Goal: Transaction & Acquisition: Purchase product/service

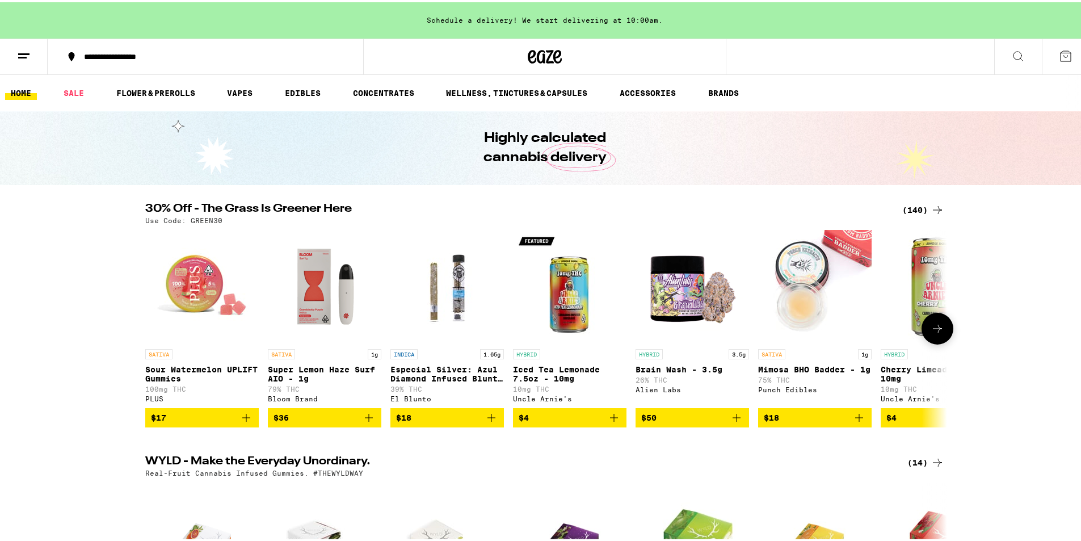
click at [674, 296] on img "Open page for Brain Wash - 3.5g from Alien Labs" at bounding box center [691, 283] width 113 height 113
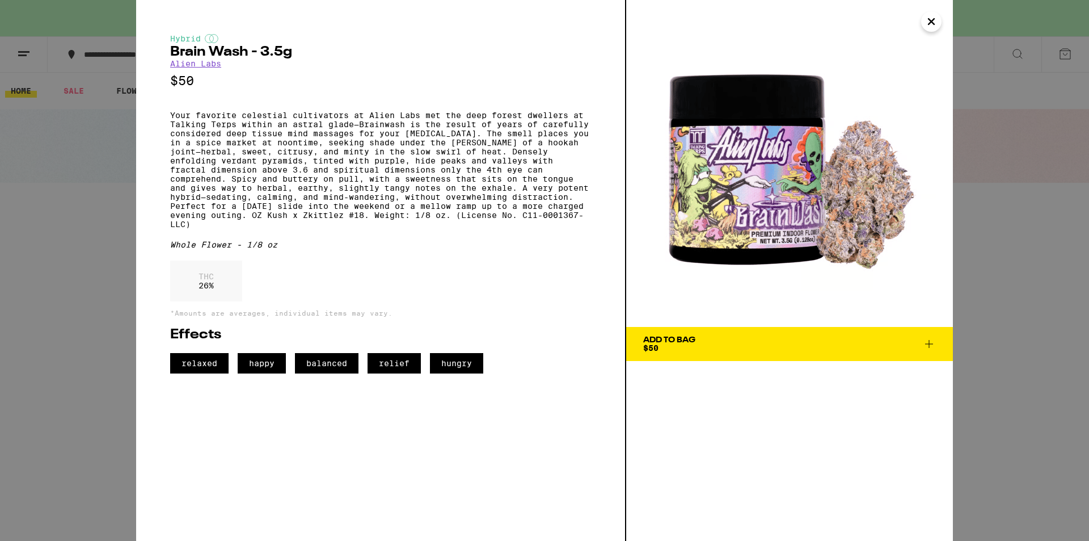
click at [847, 349] on span "Add To Bag $50" at bounding box center [789, 344] width 293 height 16
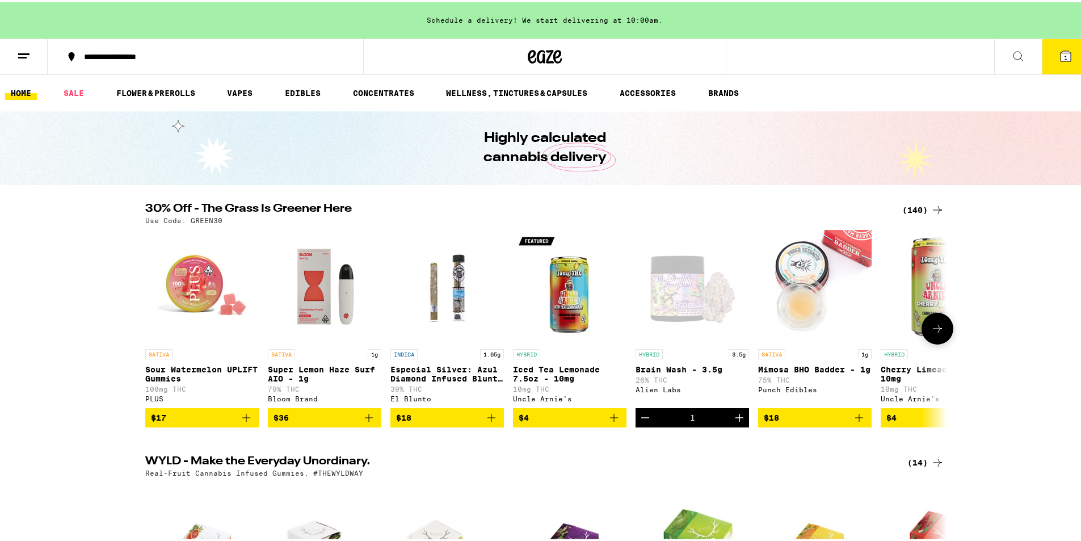
click at [934, 323] on button at bounding box center [937, 326] width 32 height 32
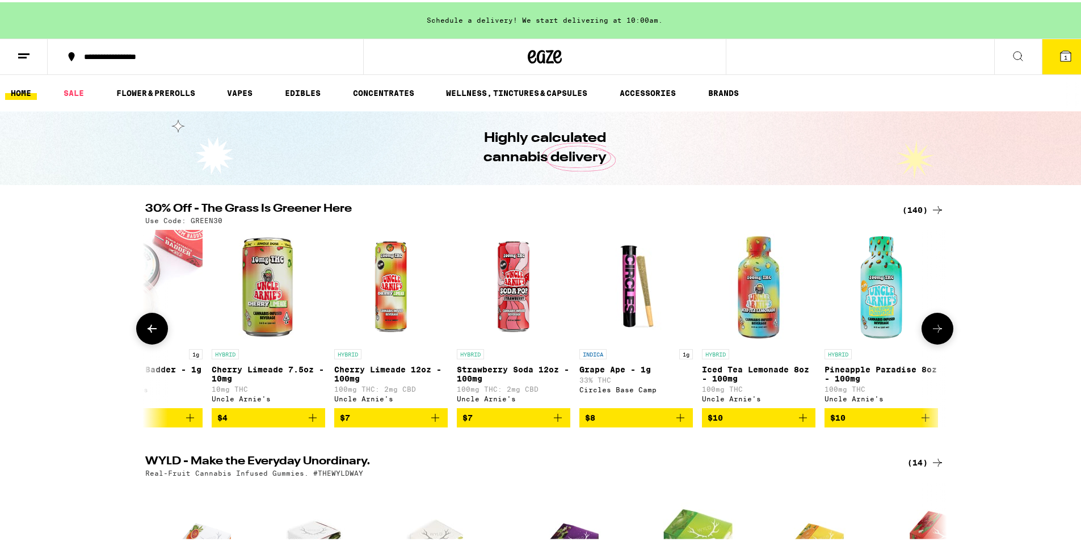
scroll to position [0, 675]
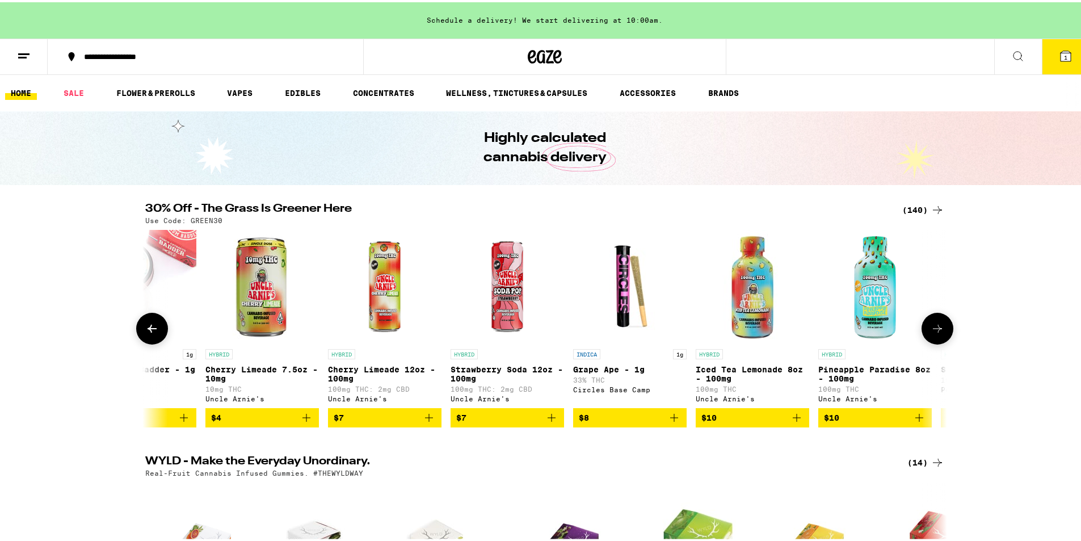
click at [934, 323] on button at bounding box center [937, 326] width 32 height 32
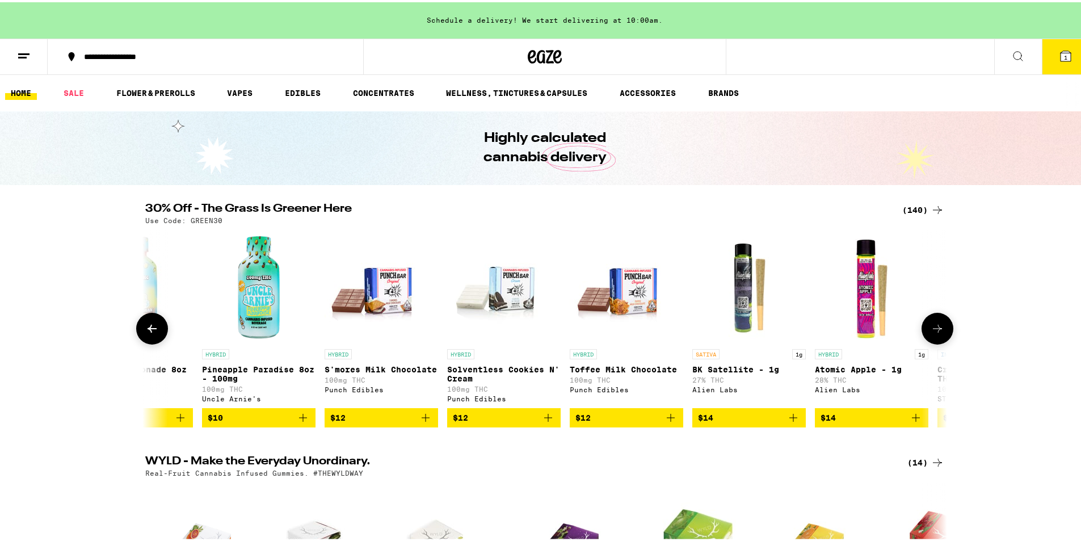
scroll to position [0, 1350]
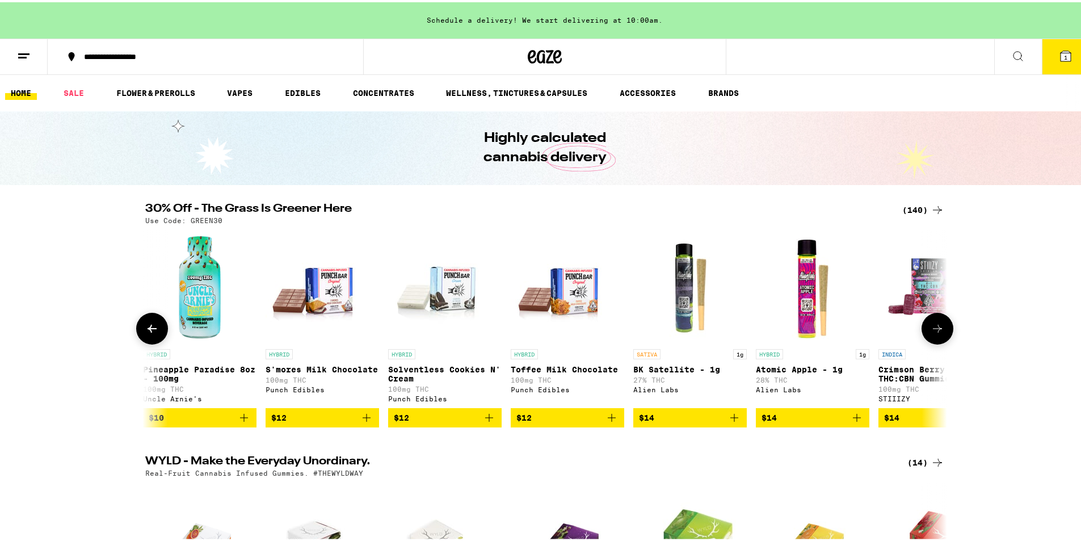
click at [934, 323] on button at bounding box center [937, 326] width 32 height 32
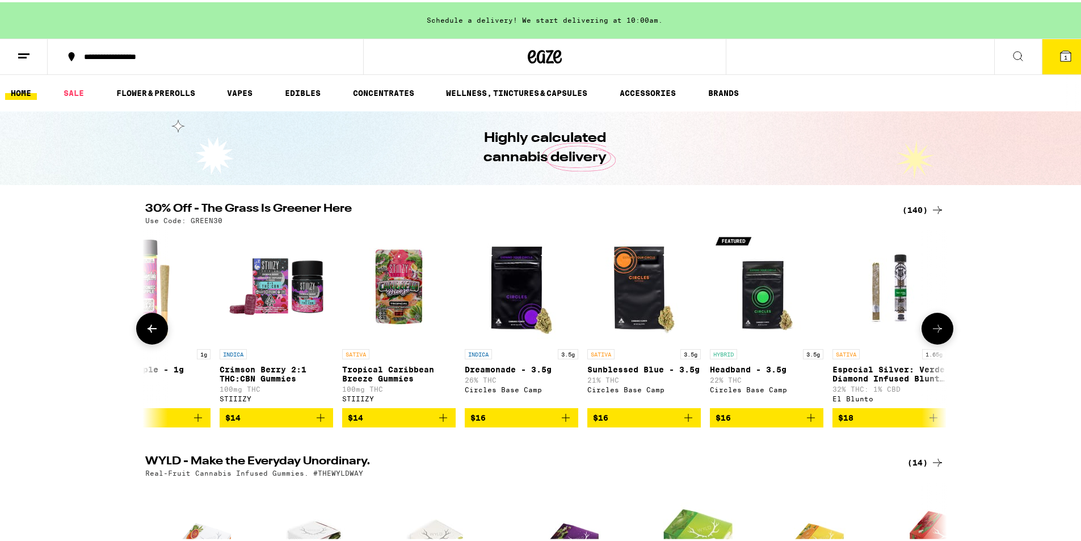
scroll to position [0, 2025]
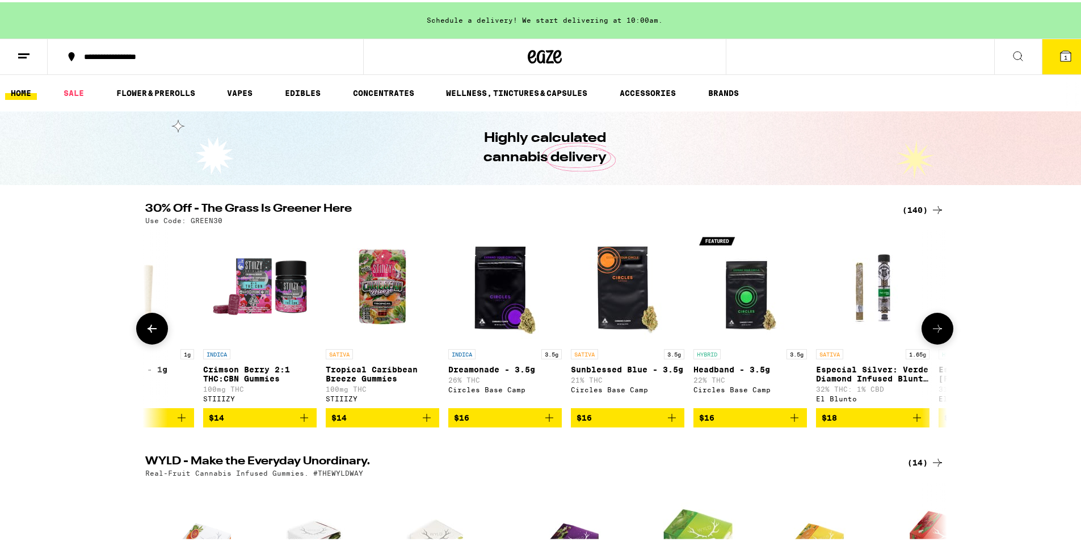
click at [934, 323] on button at bounding box center [937, 326] width 32 height 32
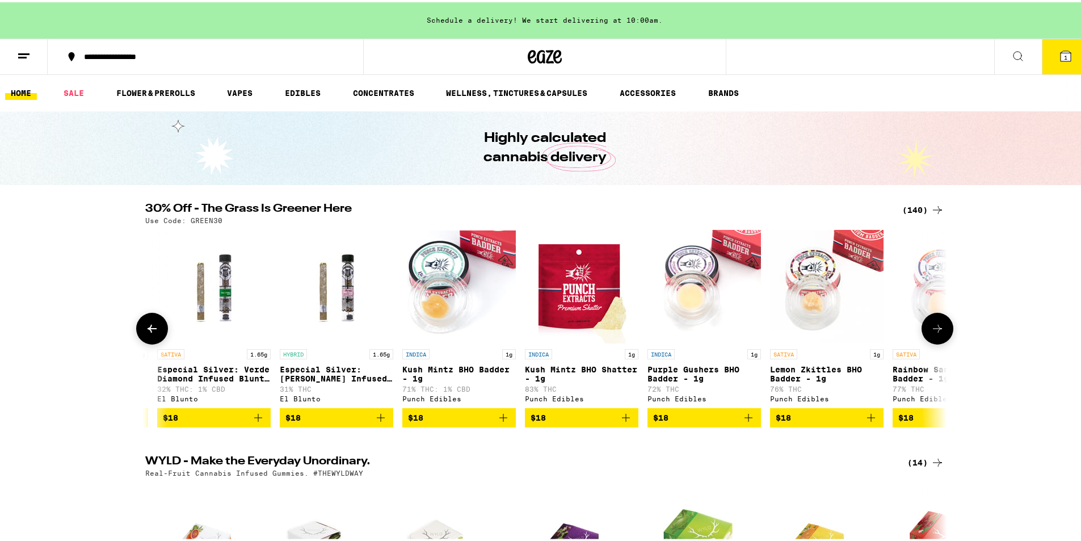
scroll to position [0, 2700]
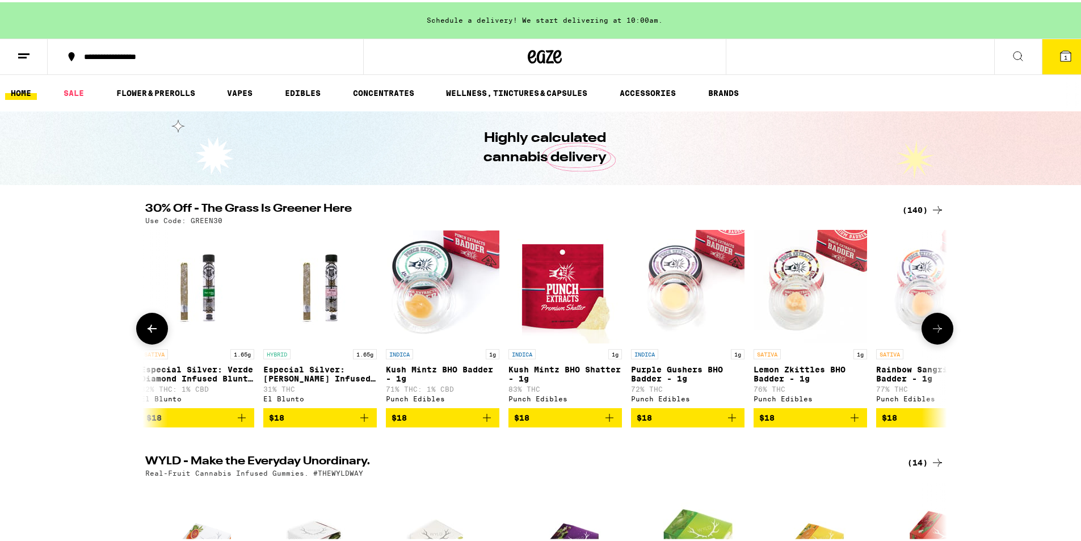
click at [934, 323] on button at bounding box center [937, 326] width 32 height 32
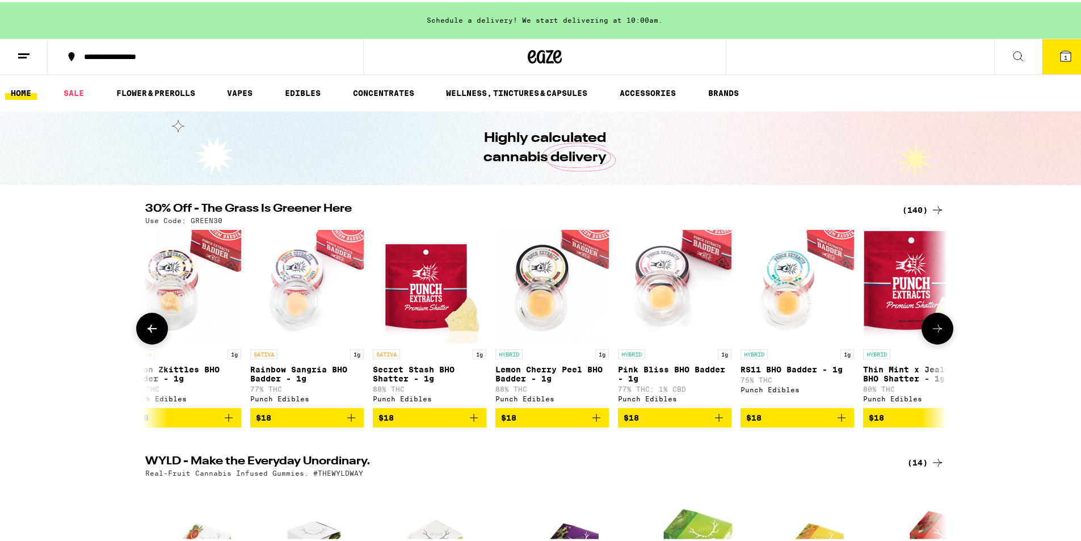
scroll to position [0, 3375]
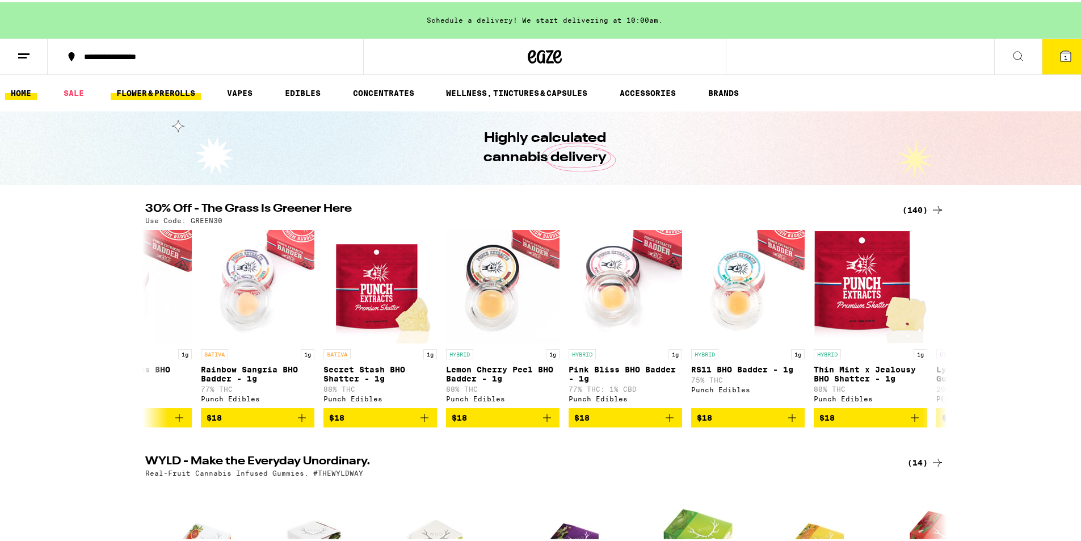
click at [131, 97] on link "FLOWER & PREROLLS" at bounding box center [156, 91] width 90 height 14
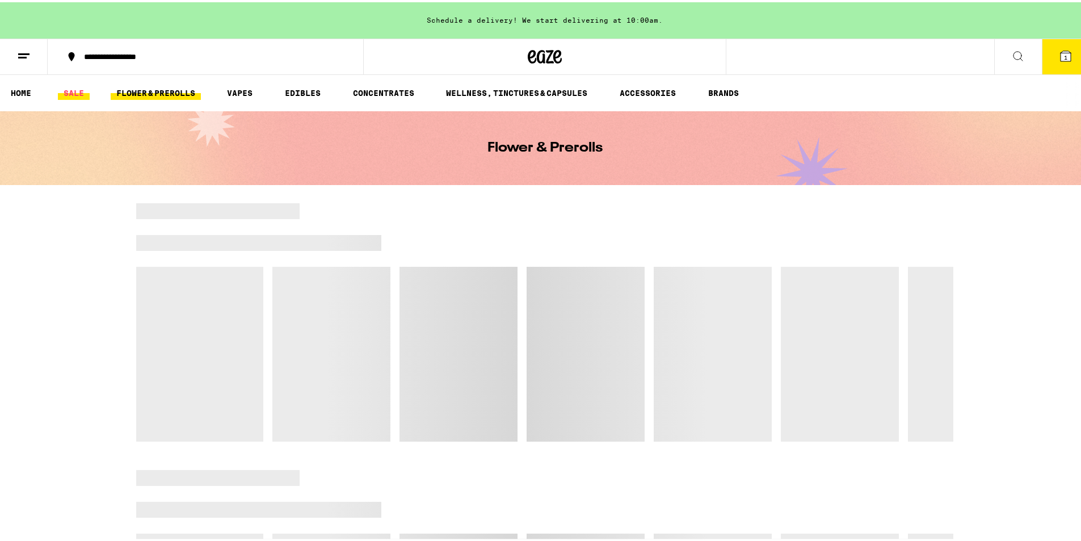
click at [74, 92] on link "SALE" at bounding box center [74, 91] width 32 height 14
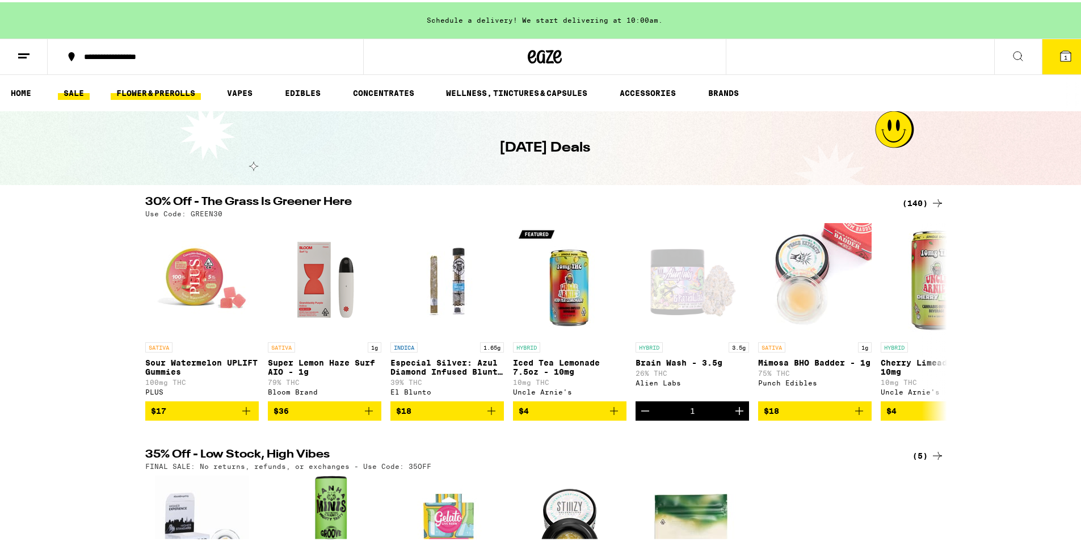
click at [153, 89] on link "FLOWER & PREROLLS" at bounding box center [156, 91] width 90 height 14
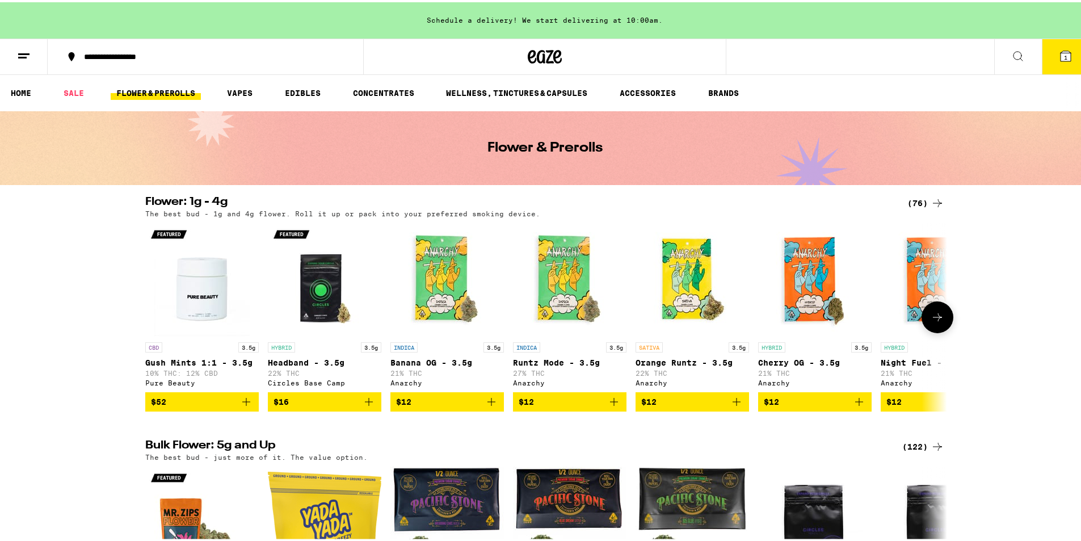
click at [922, 315] on button at bounding box center [937, 315] width 32 height 32
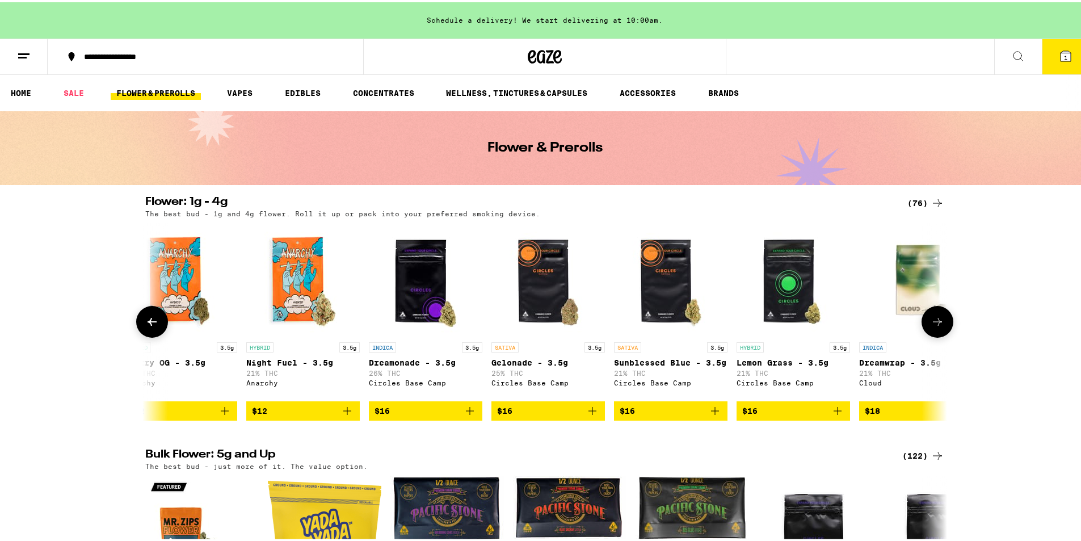
click at [922, 315] on button at bounding box center [937, 319] width 32 height 32
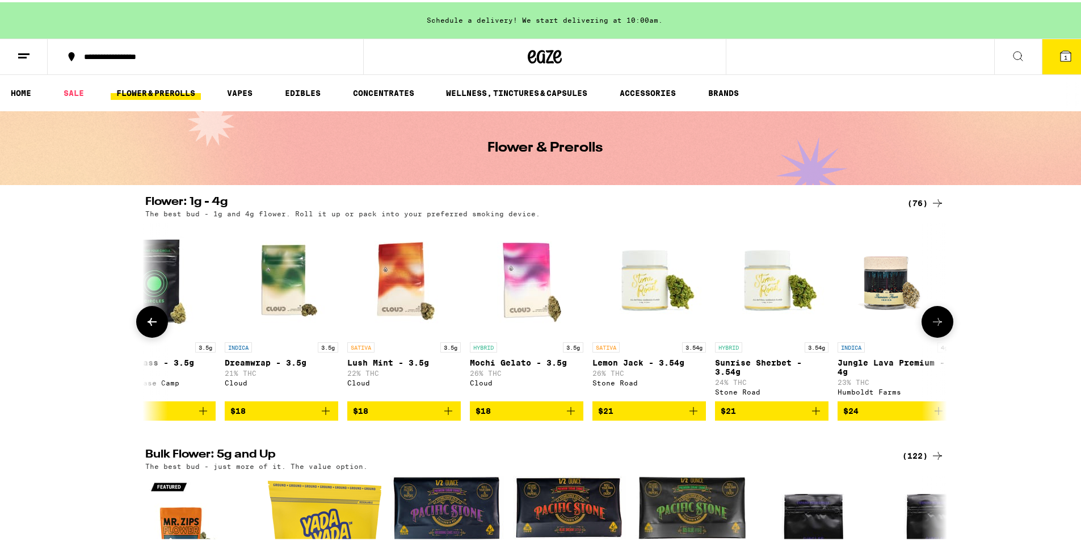
scroll to position [0, 1317]
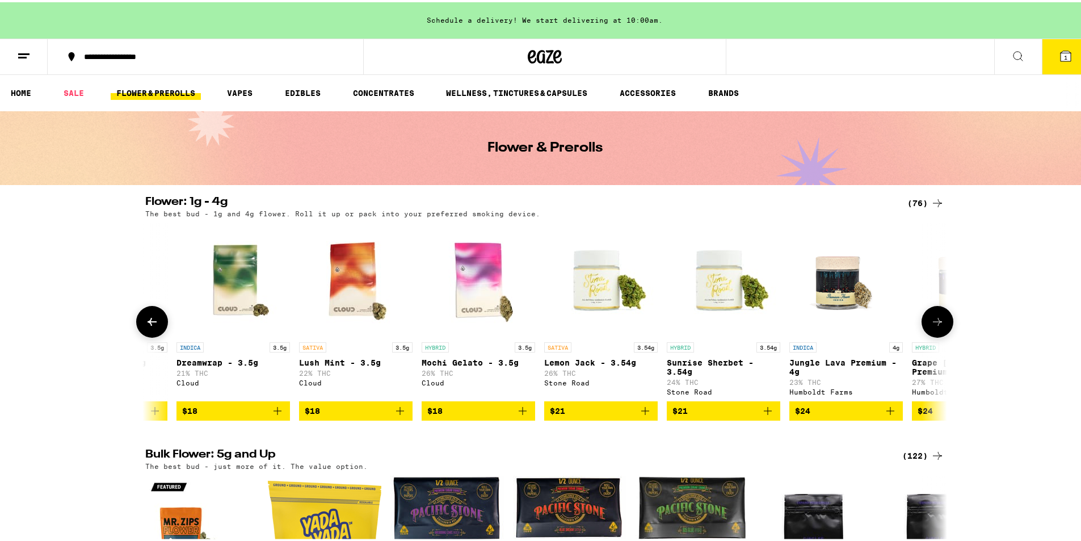
click at [921, 315] on button at bounding box center [937, 319] width 32 height 32
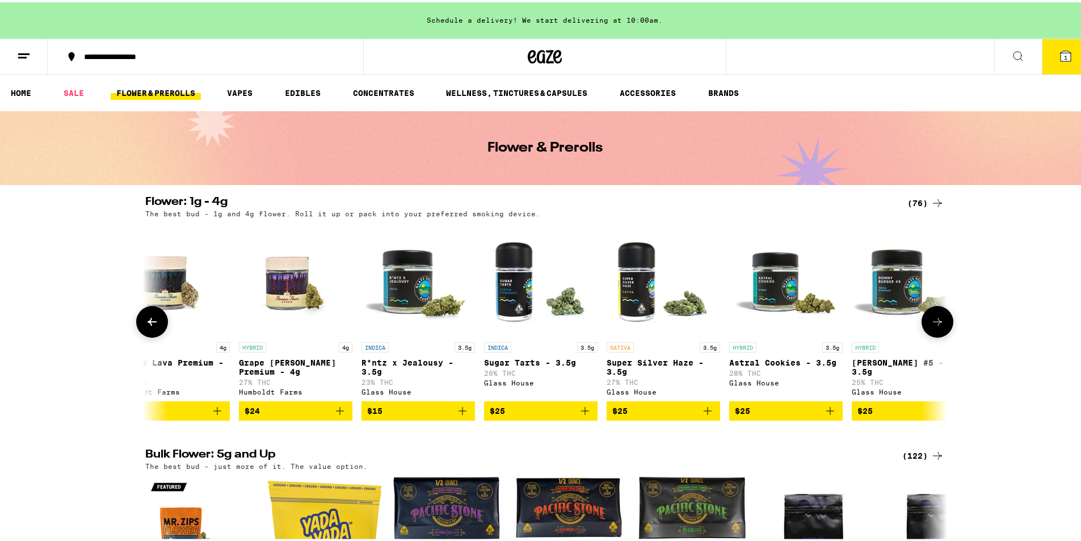
scroll to position [0, 1992]
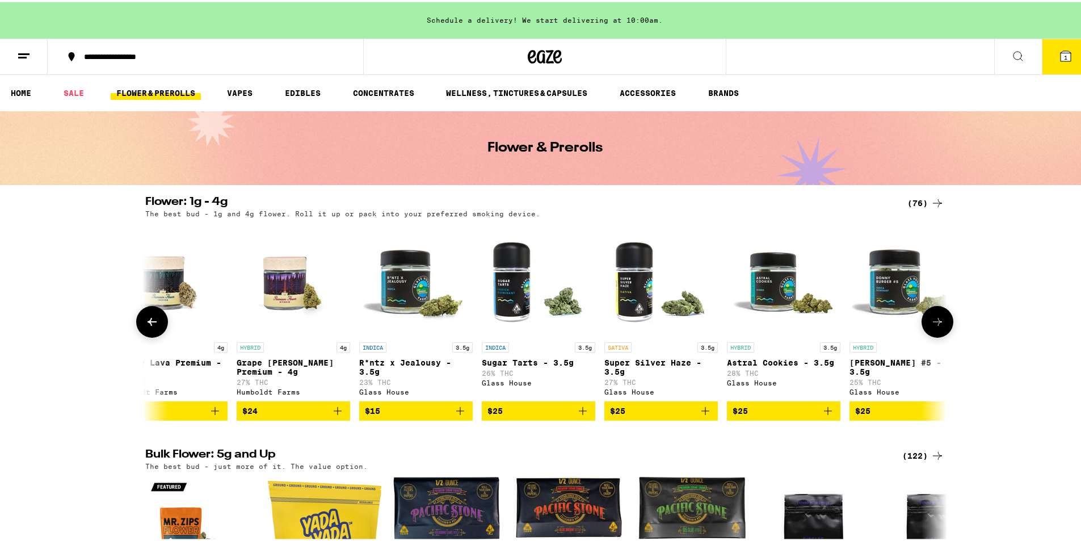
click at [921, 315] on button at bounding box center [937, 319] width 32 height 32
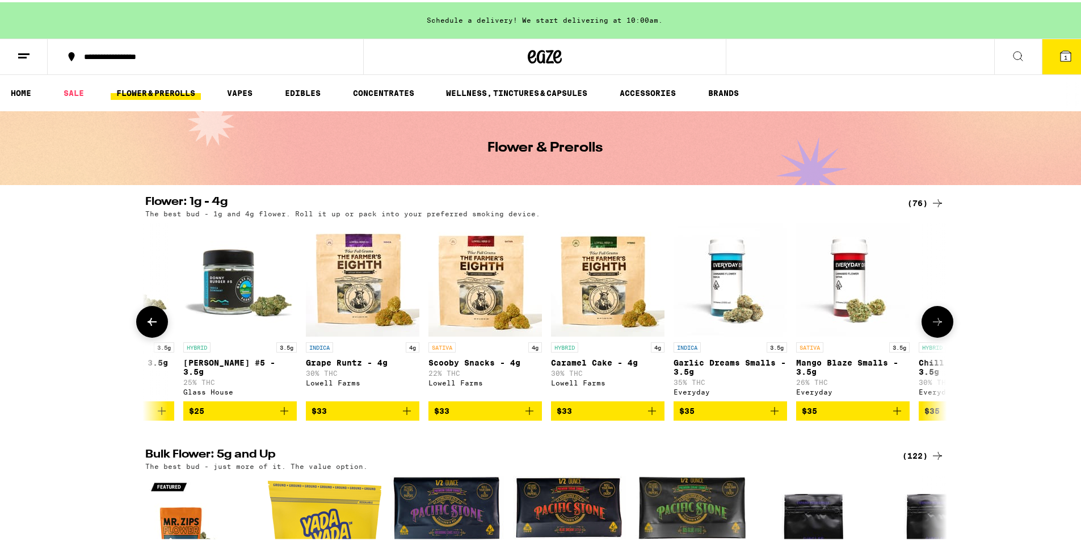
scroll to position [0, 2667]
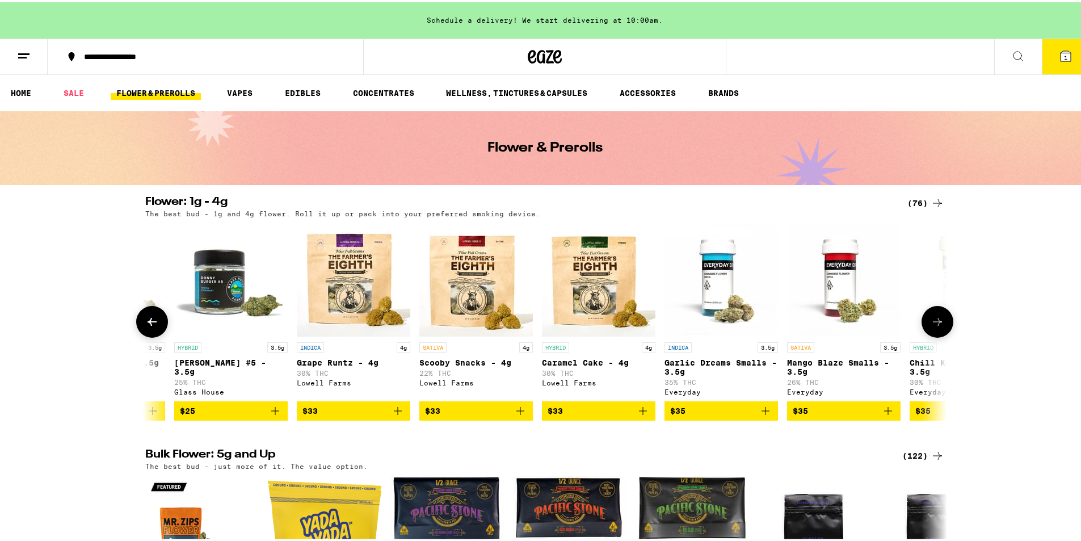
click at [926, 314] on button at bounding box center [937, 319] width 32 height 32
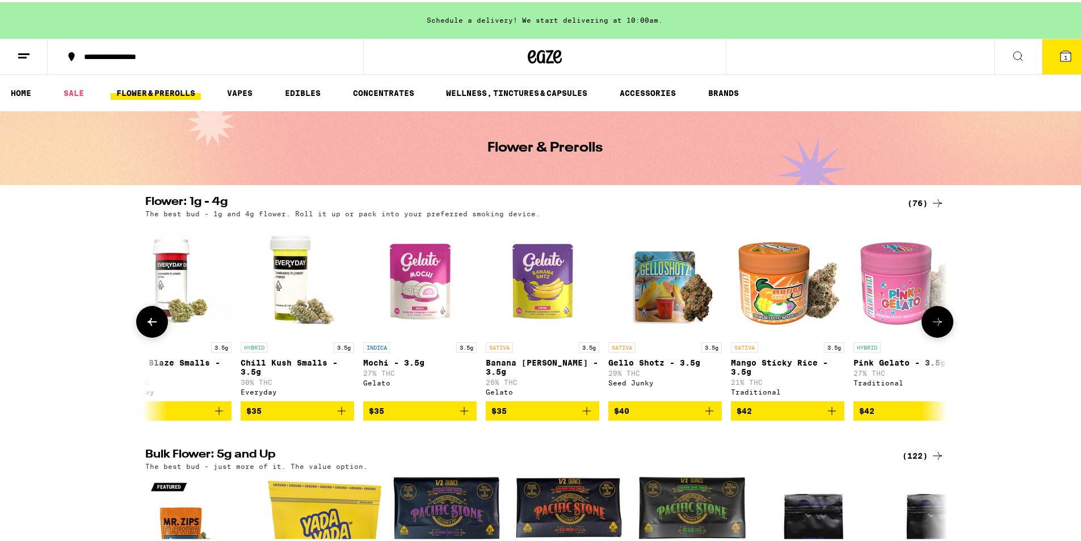
scroll to position [0, 3342]
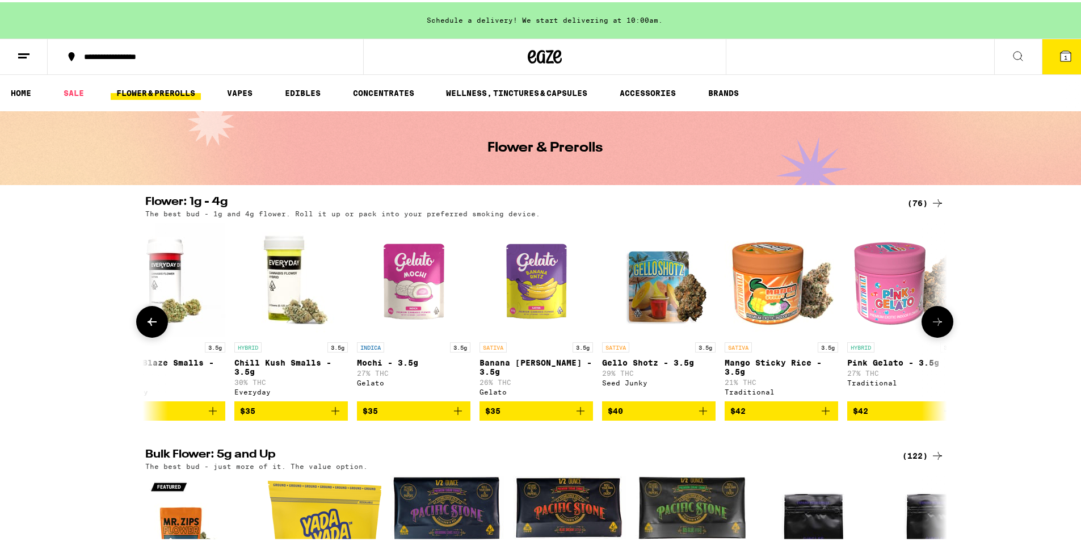
click at [926, 314] on button at bounding box center [937, 319] width 32 height 32
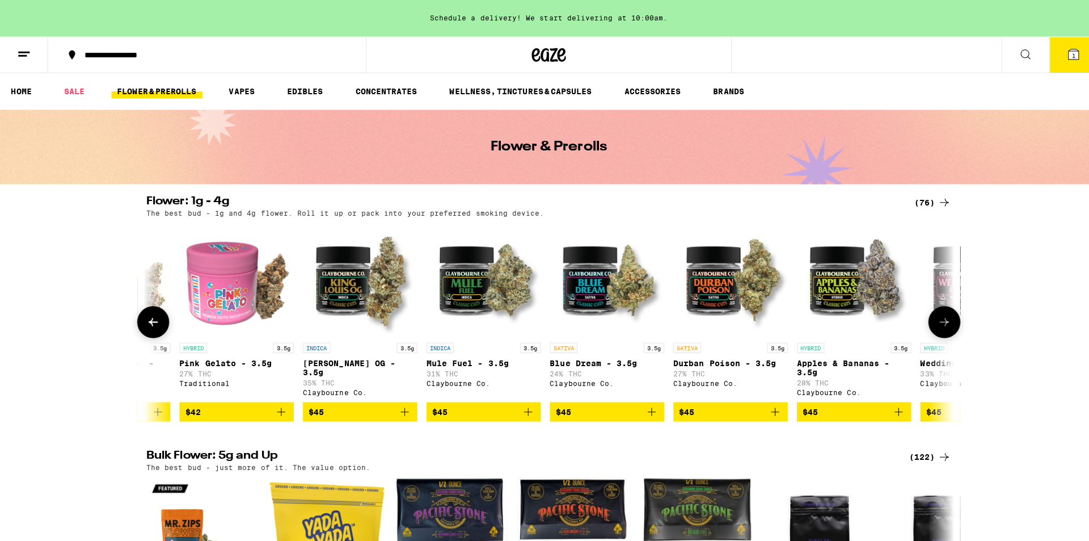
scroll to position [0, 4017]
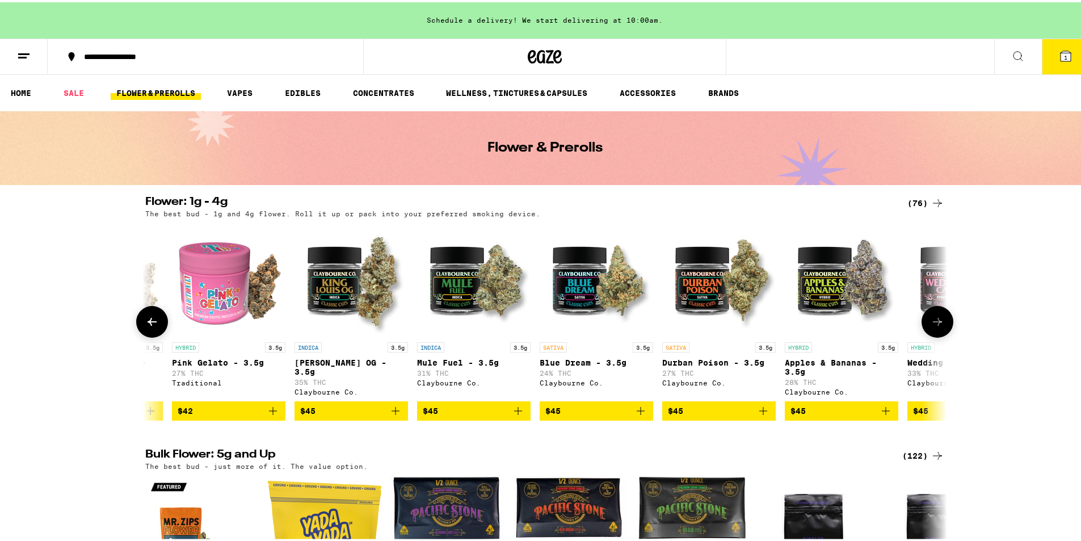
click at [361, 285] on img "Open page for King Louis OG - 3.5g from Claybourne Co." at bounding box center [350, 277] width 113 height 113
click at [332, 297] on img "Open page for King Louis OG - 3.5g from Claybourne Co." at bounding box center [350, 277] width 113 height 113
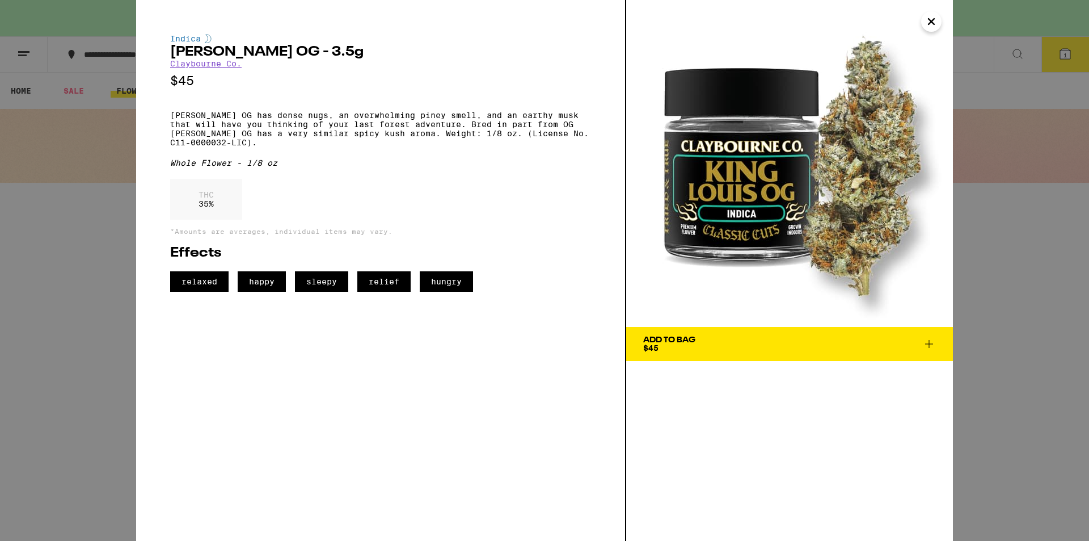
click at [745, 340] on span "Add To Bag $45" at bounding box center [789, 344] width 293 height 16
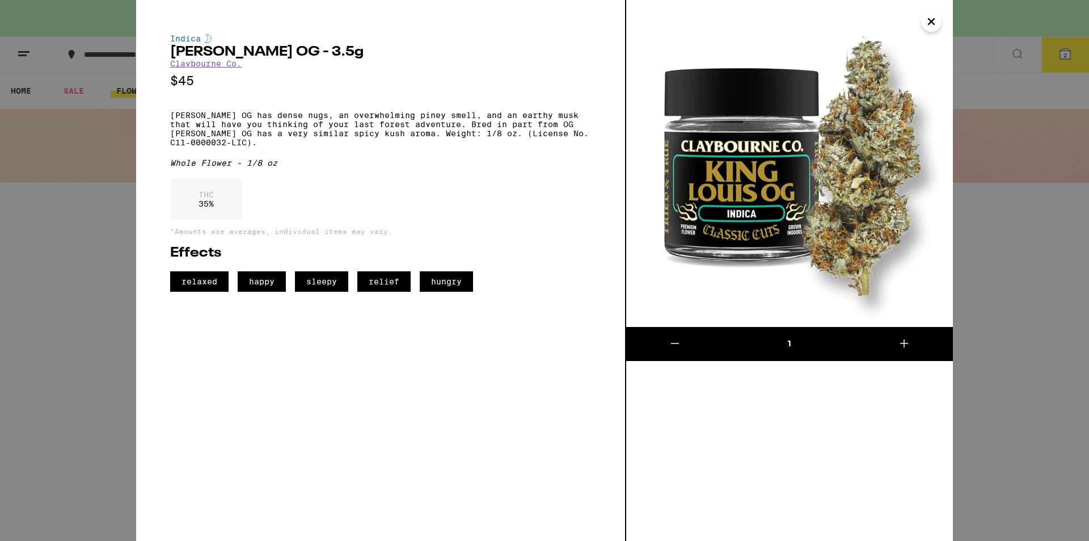
click at [929, 18] on icon "Close" at bounding box center [932, 21] width 14 height 17
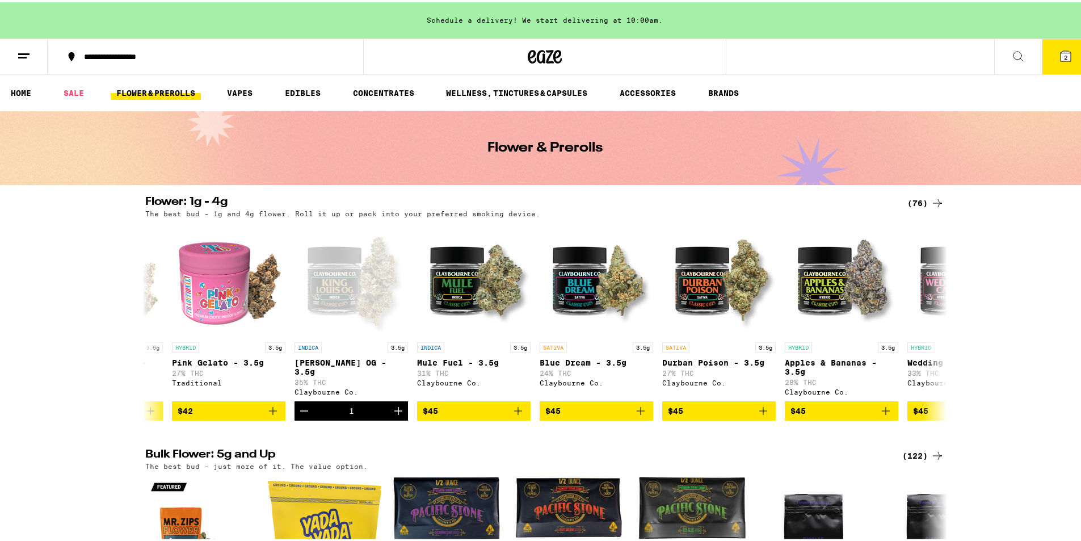
click at [1058, 52] on icon at bounding box center [1065, 54] width 14 height 14
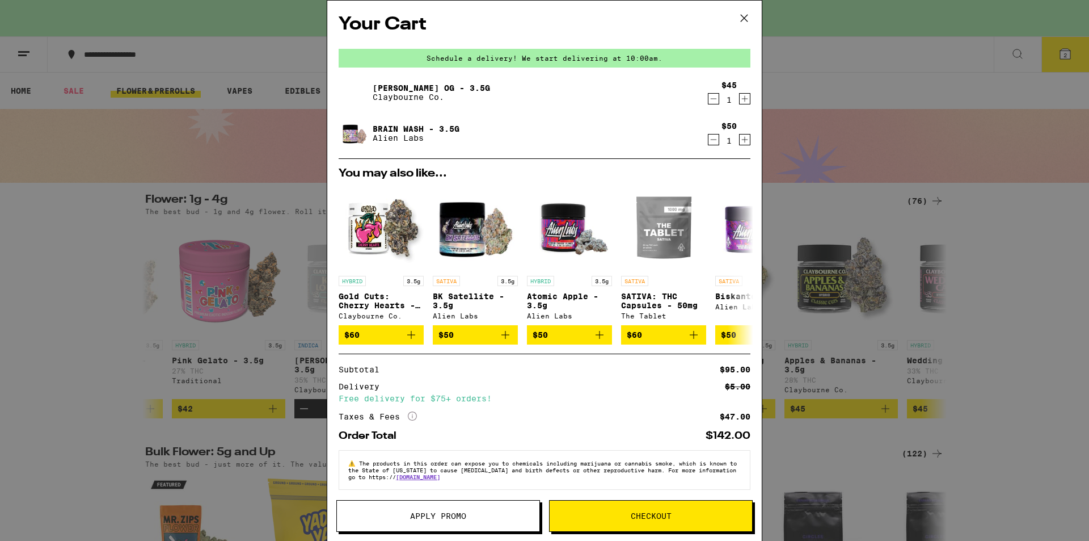
click at [740, 139] on icon "Increment" at bounding box center [745, 140] width 10 height 14
click at [745, 257] on button at bounding box center [744, 265] width 32 height 32
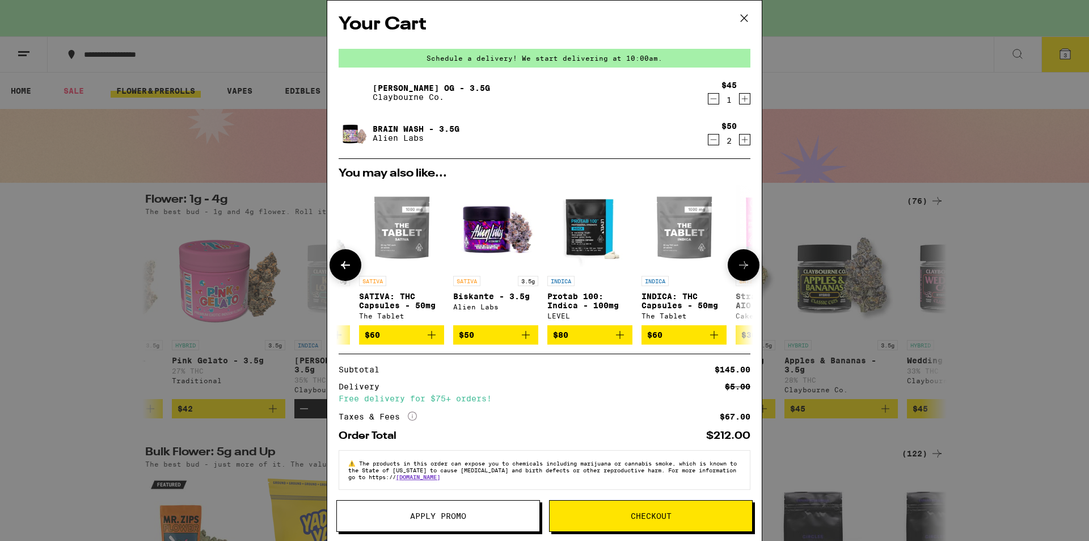
scroll to position [0, 280]
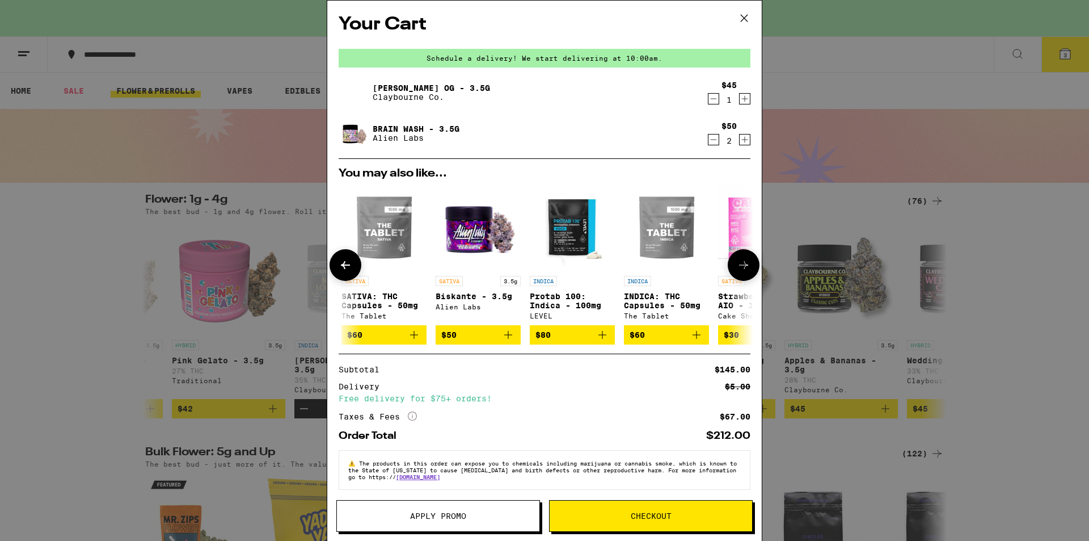
click at [745, 258] on button at bounding box center [744, 265] width 32 height 32
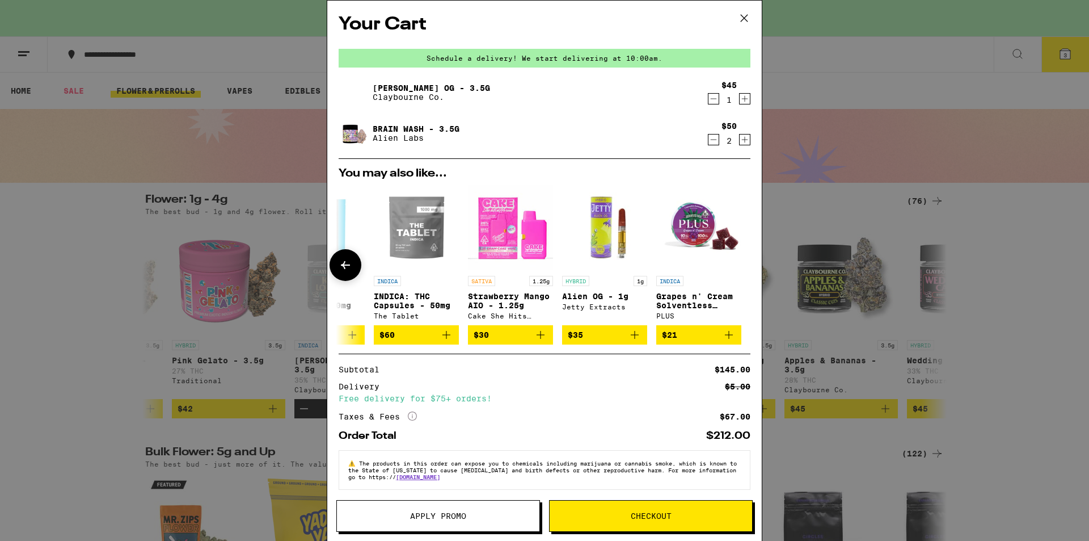
scroll to position [0, 538]
click at [440, 338] on icon "Add to bag" at bounding box center [447, 335] width 14 height 14
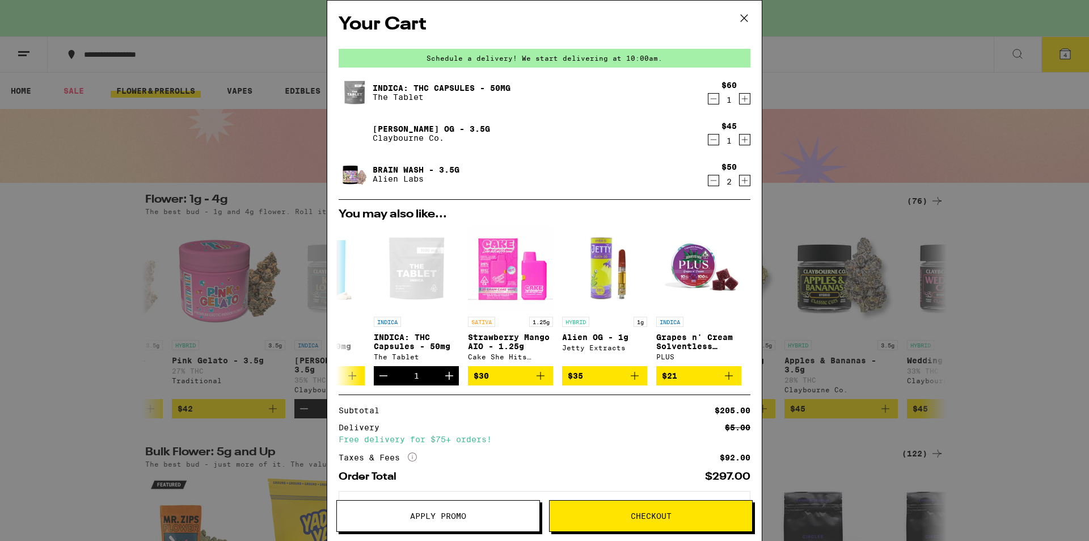
click at [749, 16] on icon at bounding box center [744, 18] width 17 height 17
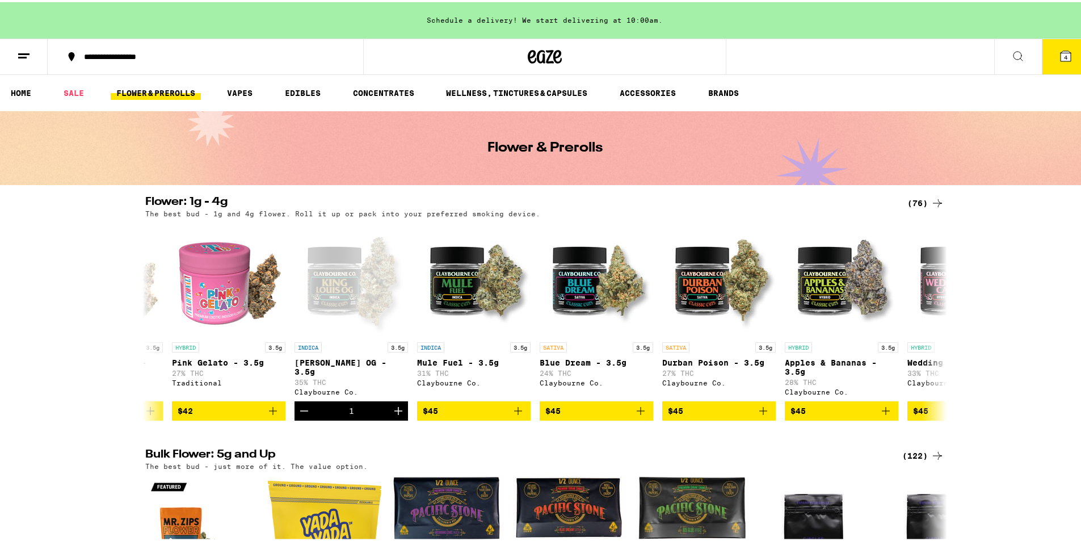
click at [1060, 55] on icon at bounding box center [1065, 54] width 10 height 10
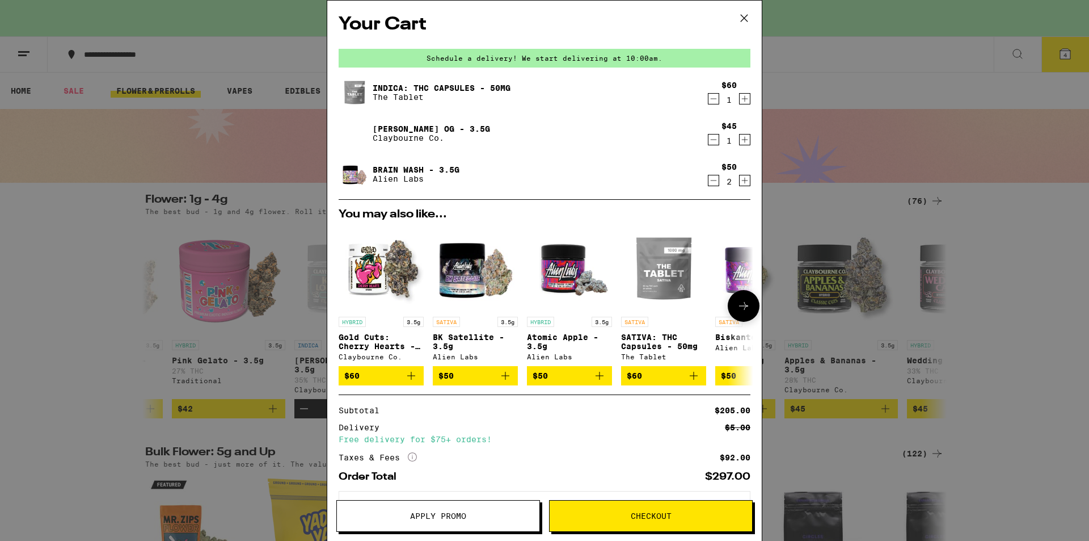
click at [736, 272] on img "Open page for Biskante - 3.5g from Alien Labs" at bounding box center [757, 268] width 85 height 85
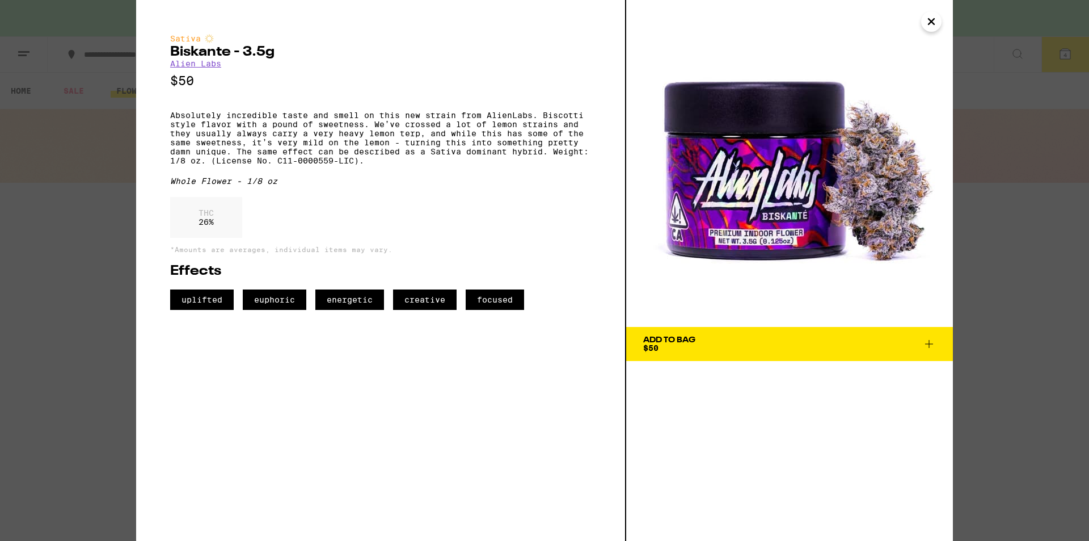
click at [931, 24] on icon "Close" at bounding box center [932, 21] width 14 height 17
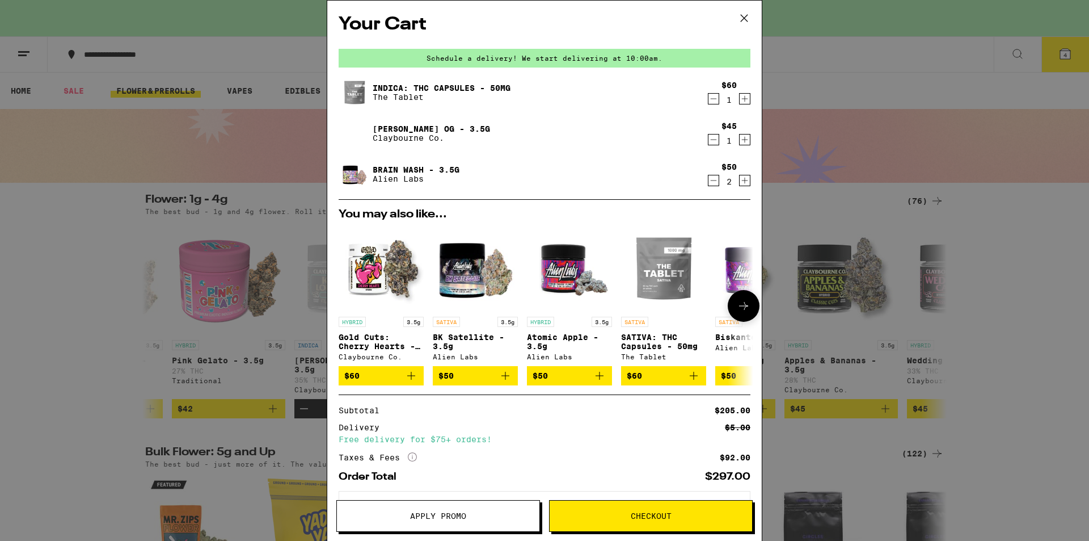
click at [740, 319] on button at bounding box center [744, 306] width 32 height 32
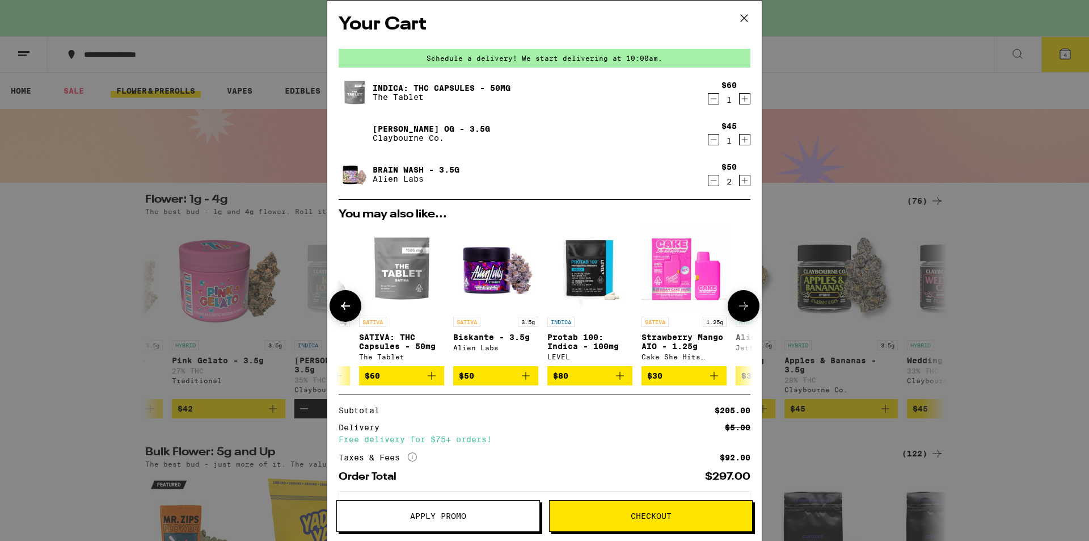
scroll to position [0, 280]
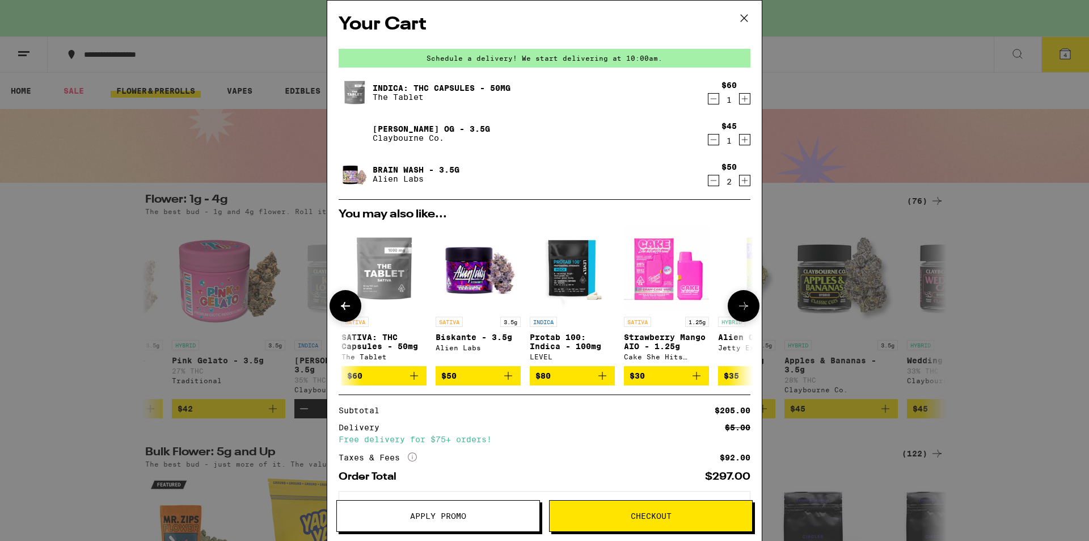
click at [740, 319] on button at bounding box center [744, 306] width 32 height 32
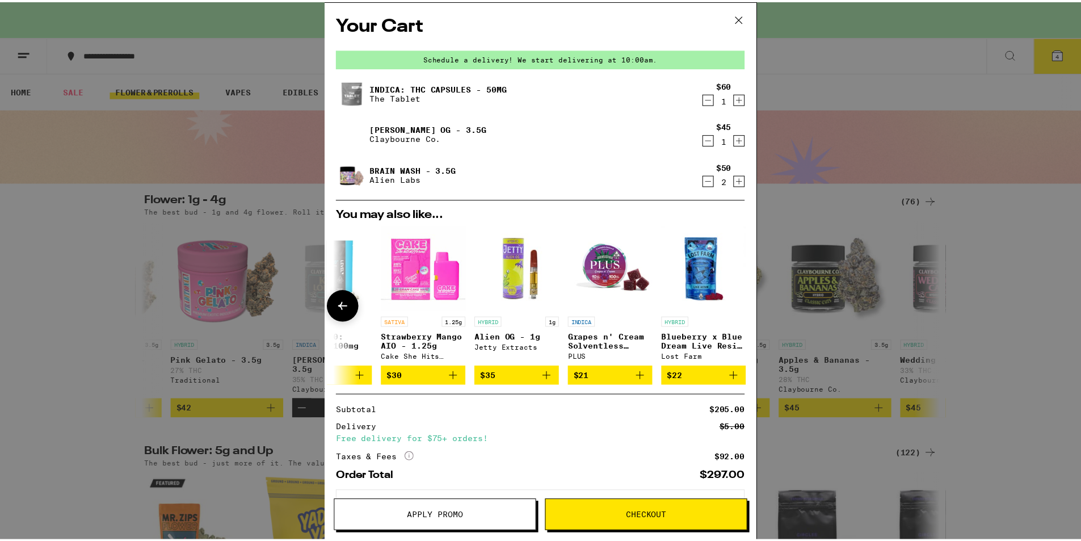
scroll to position [0, 538]
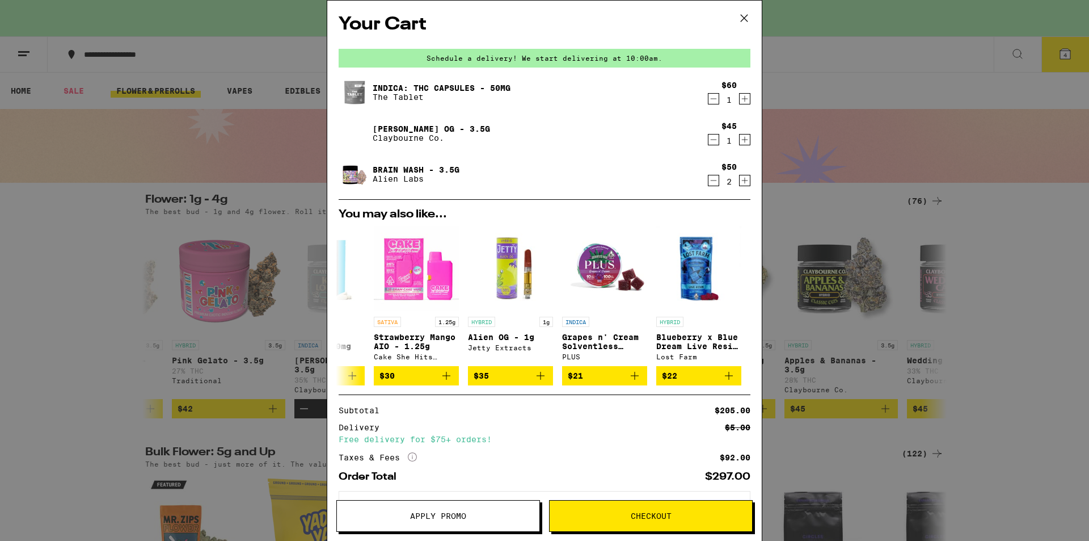
click at [711, 99] on icon "Decrement" at bounding box center [714, 99] width 6 height 0
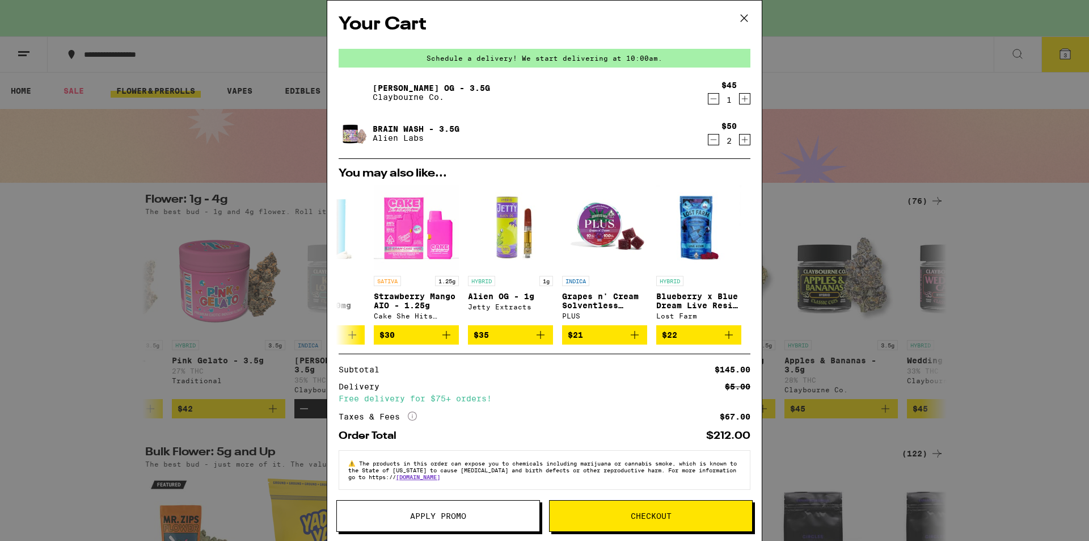
click at [669, 506] on button "Checkout" at bounding box center [651, 516] width 204 height 32
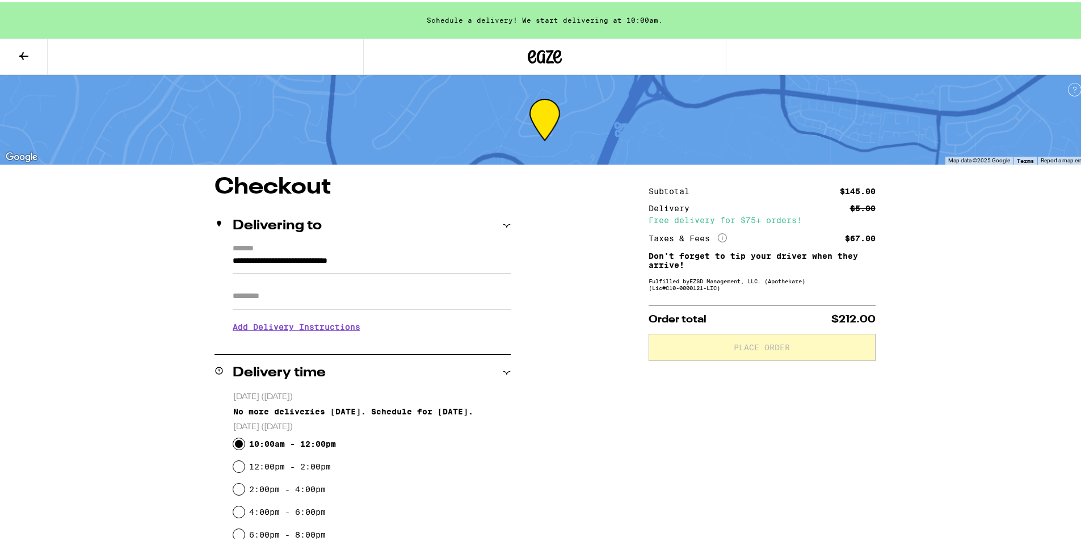
click at [234, 443] on input "10:00am - 12:00pm" at bounding box center [238, 441] width 11 height 11
radio input "true"
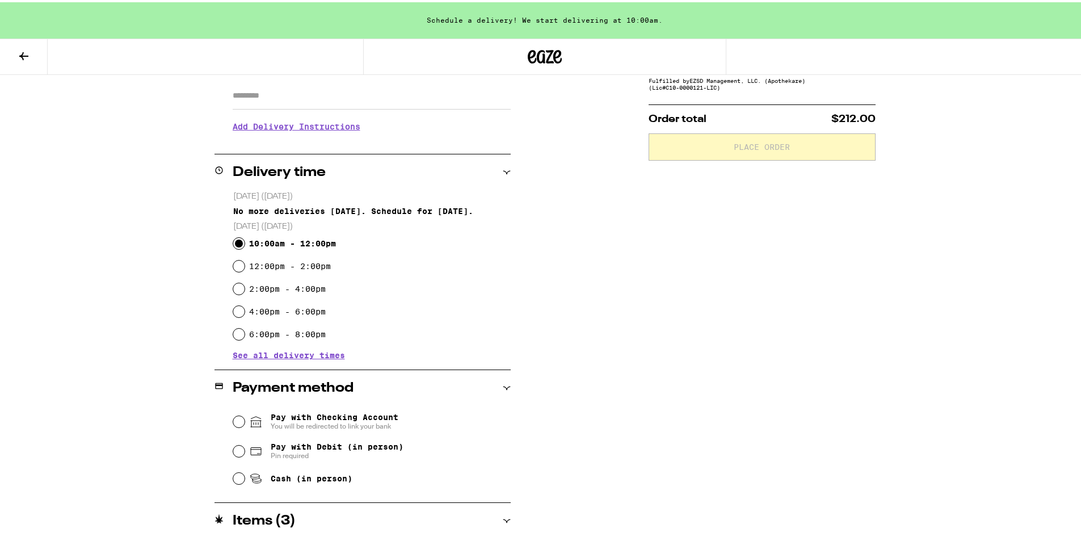
scroll to position [203, 0]
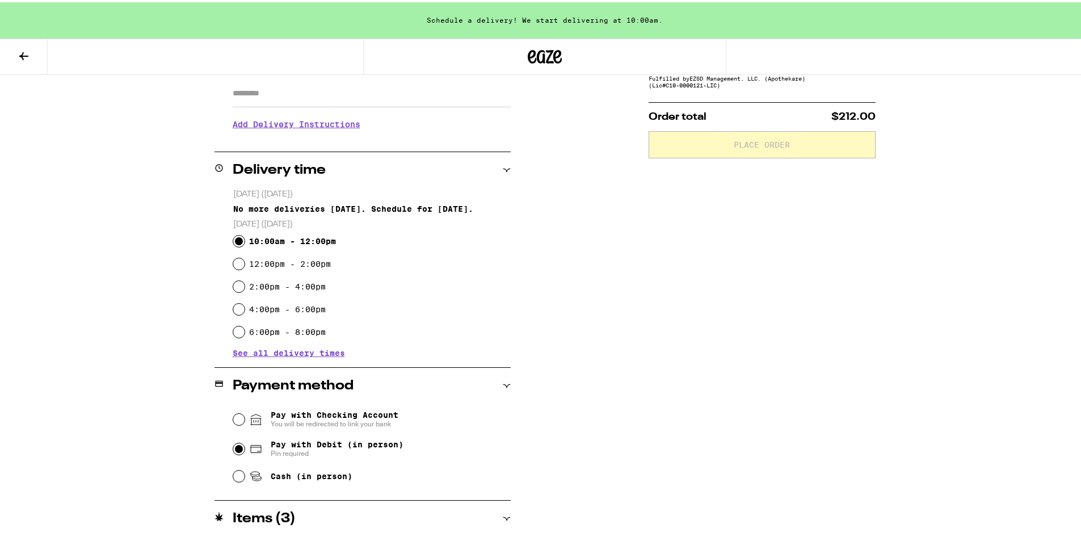
click at [239, 448] on input "Pay with Debit (in person) Pin required" at bounding box center [238, 446] width 11 height 11
radio input "true"
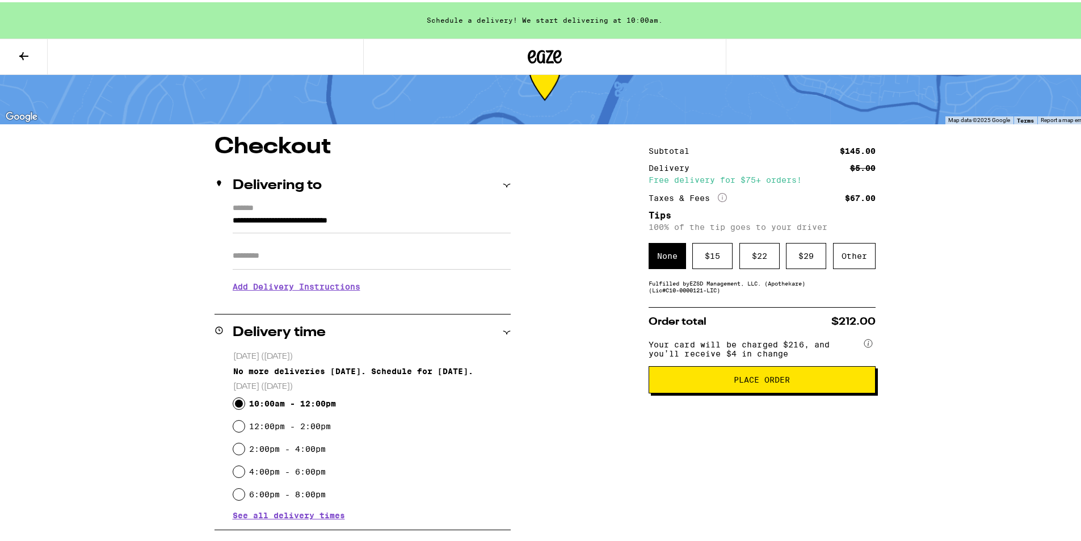
scroll to position [37, 0]
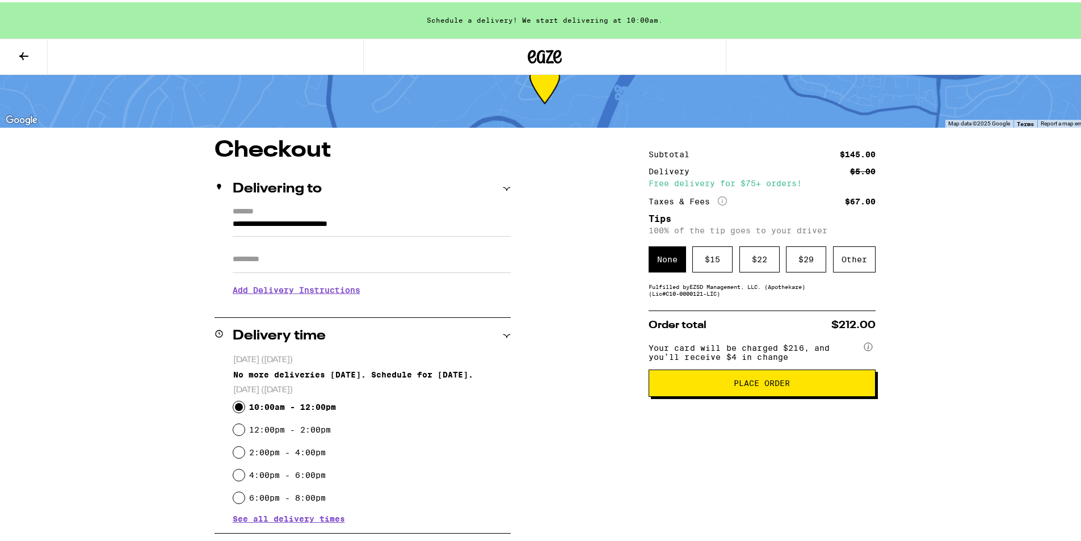
drag, startPoint x: 305, startPoint y: 1, endPoint x: 469, endPoint y: 121, distance: 203.3
click at [469, 121] on div at bounding box center [544, 81] width 1089 height 90
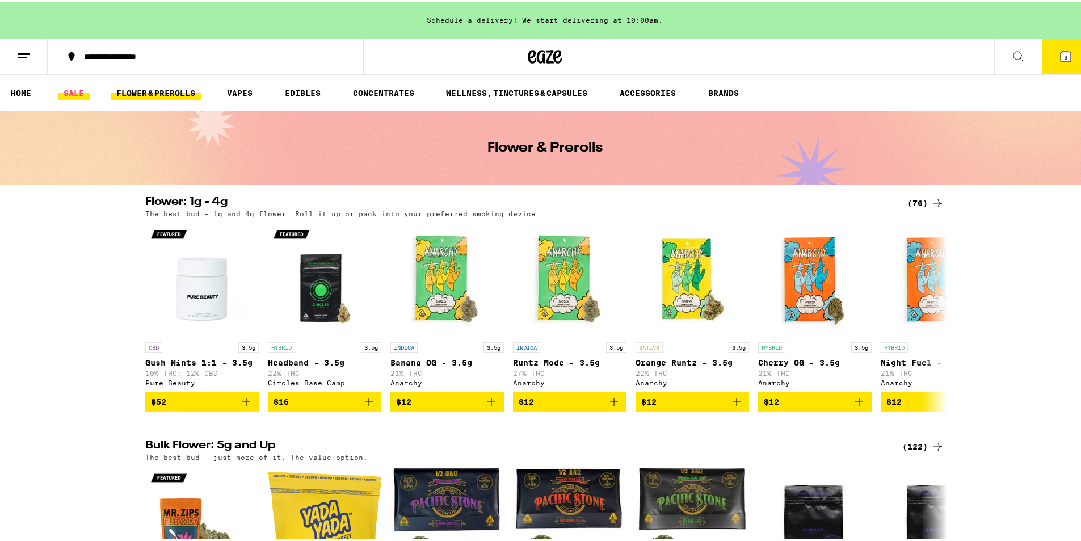
click at [67, 93] on link "SALE" at bounding box center [74, 91] width 32 height 14
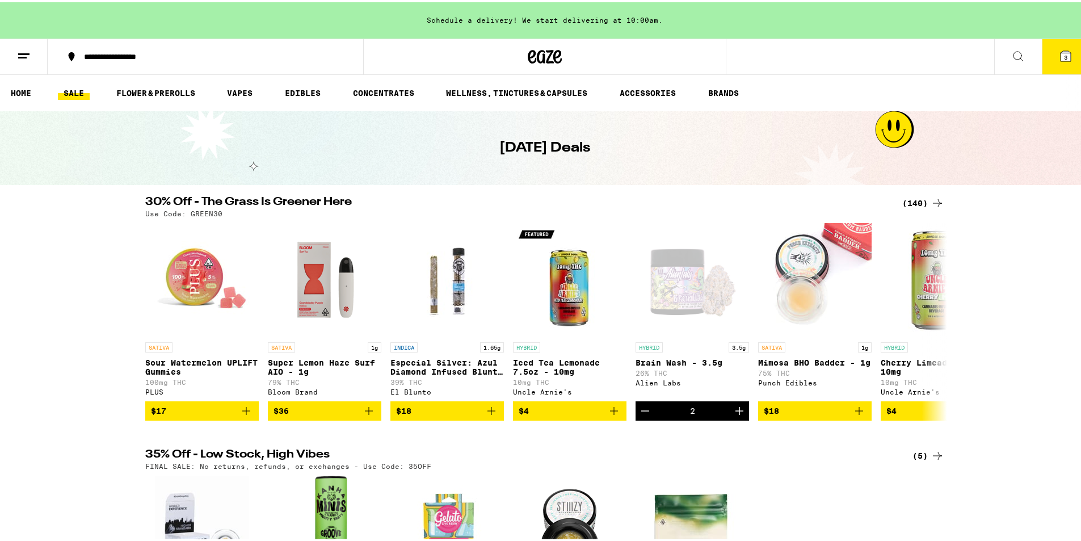
click at [134, 0] on html "**********" at bounding box center [544, 444] width 1089 height 888
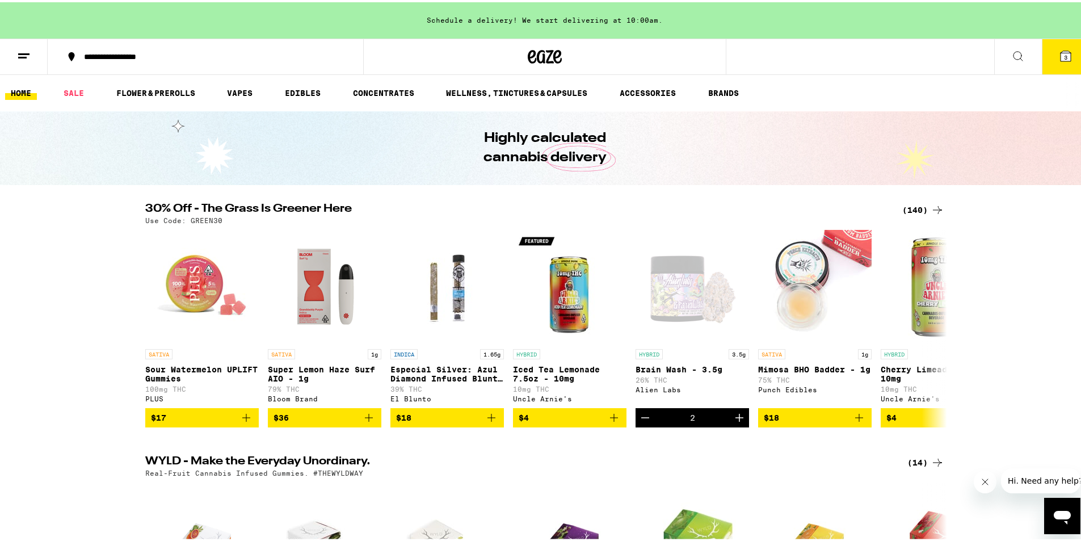
click at [1060, 49] on icon at bounding box center [1065, 54] width 10 height 10
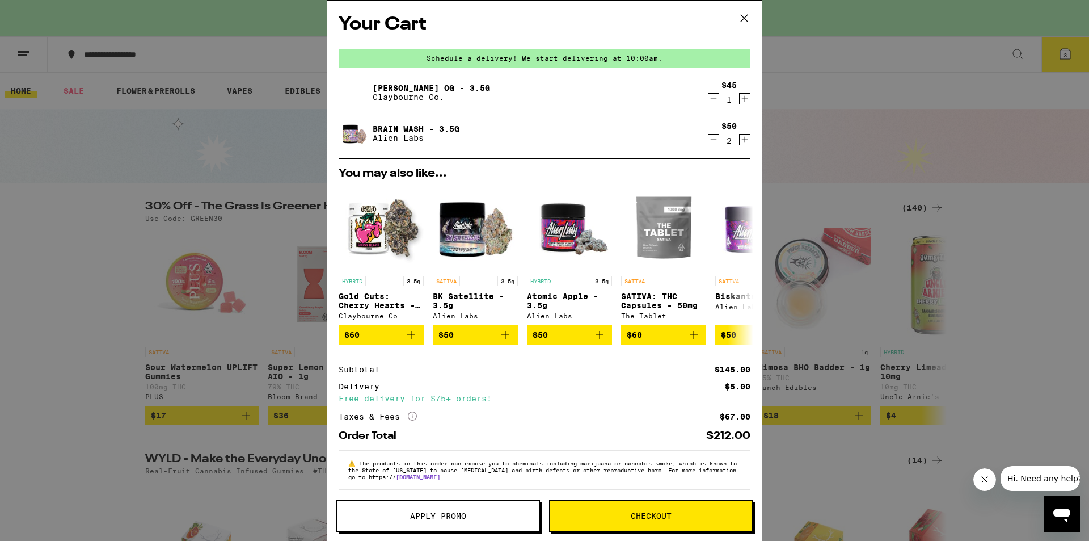
click at [389, 514] on span "Apply Promo" at bounding box center [438, 516] width 203 height 8
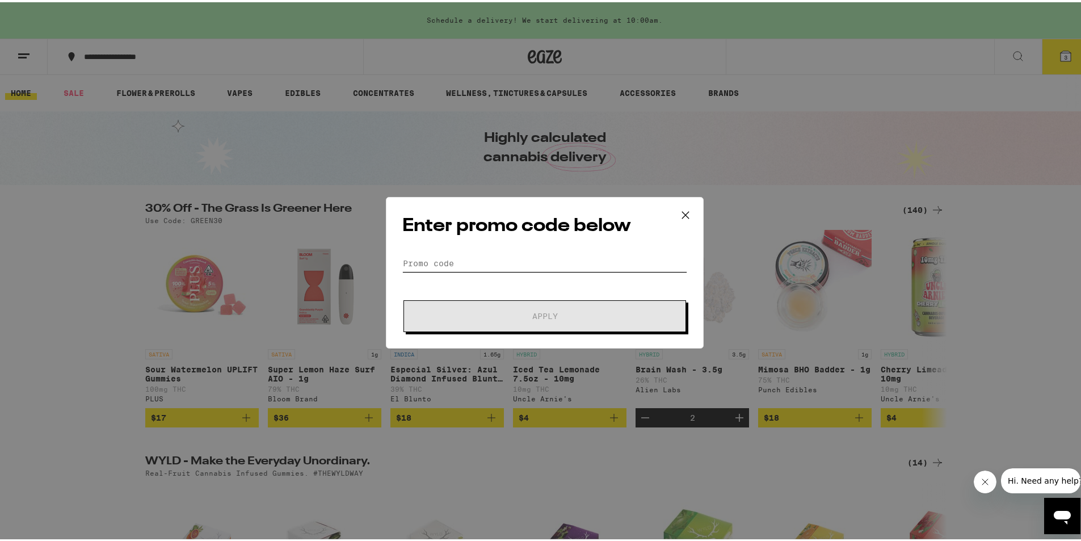
click at [402, 267] on input "Promo Code" at bounding box center [544, 260] width 285 height 17
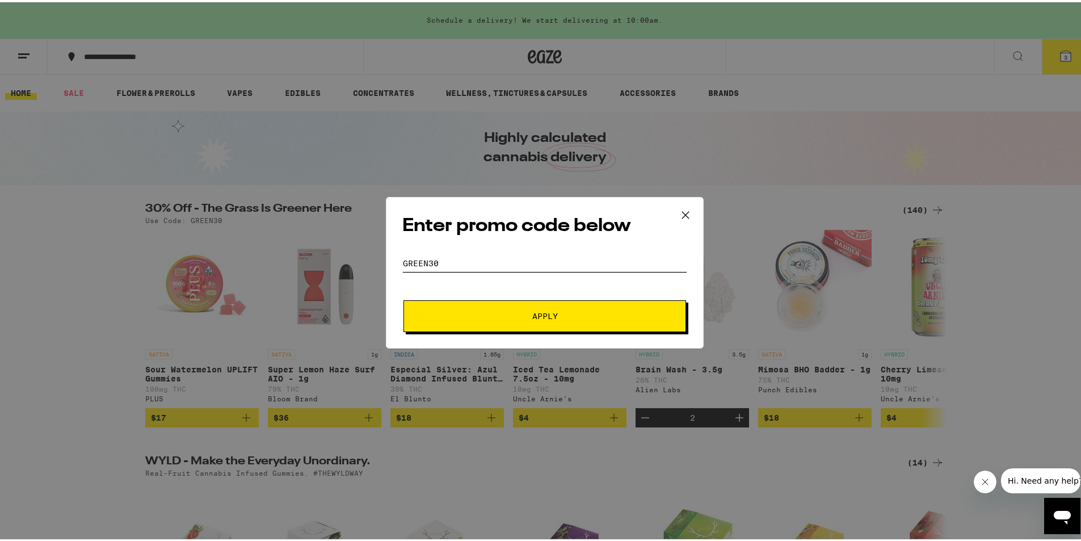
type input "GREEN30"
click at [468, 321] on button "Apply" at bounding box center [544, 314] width 282 height 32
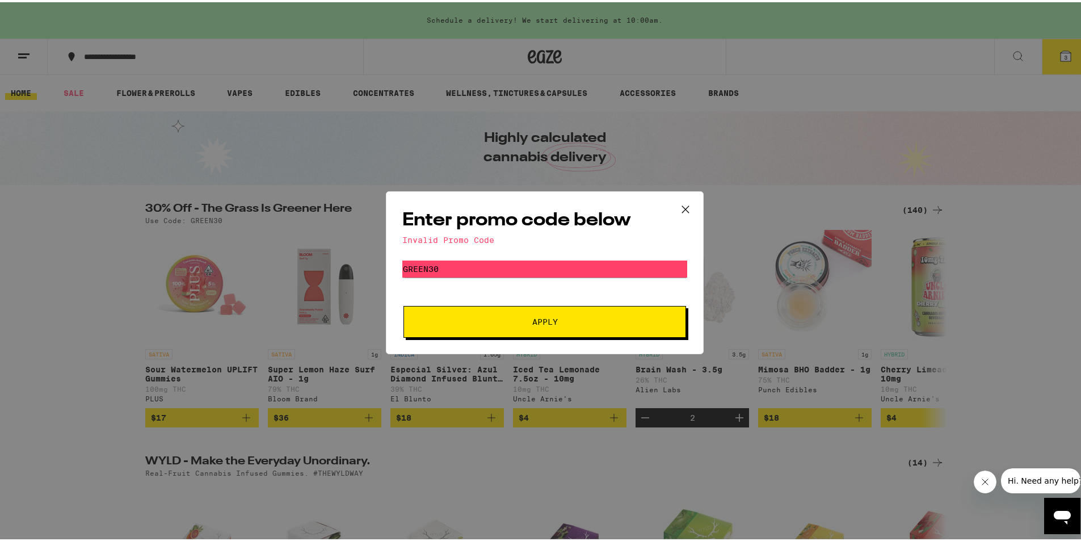
click at [677, 204] on icon at bounding box center [685, 207] width 17 height 17
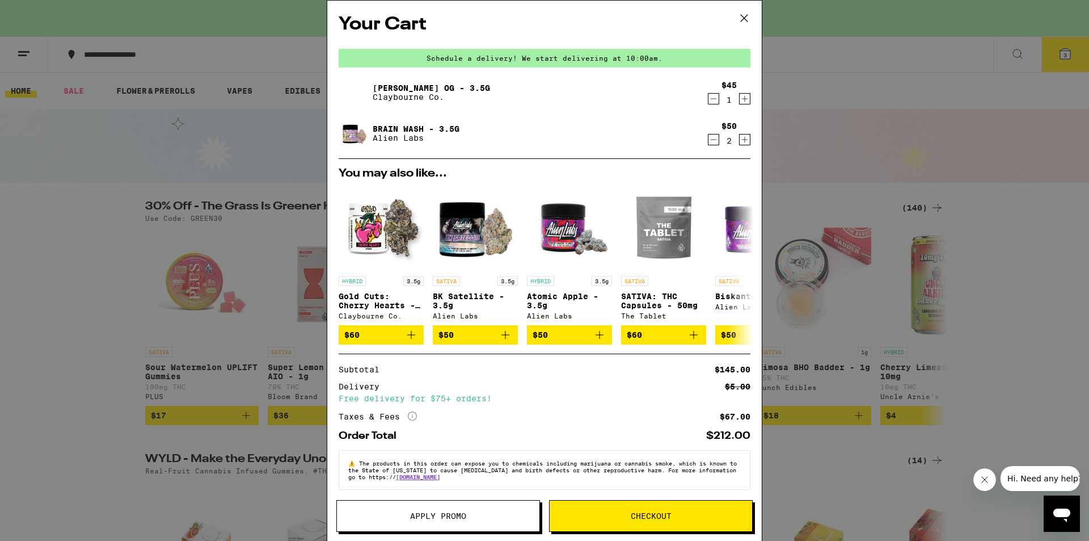
click at [709, 100] on icon "Decrement" at bounding box center [714, 99] width 10 height 14
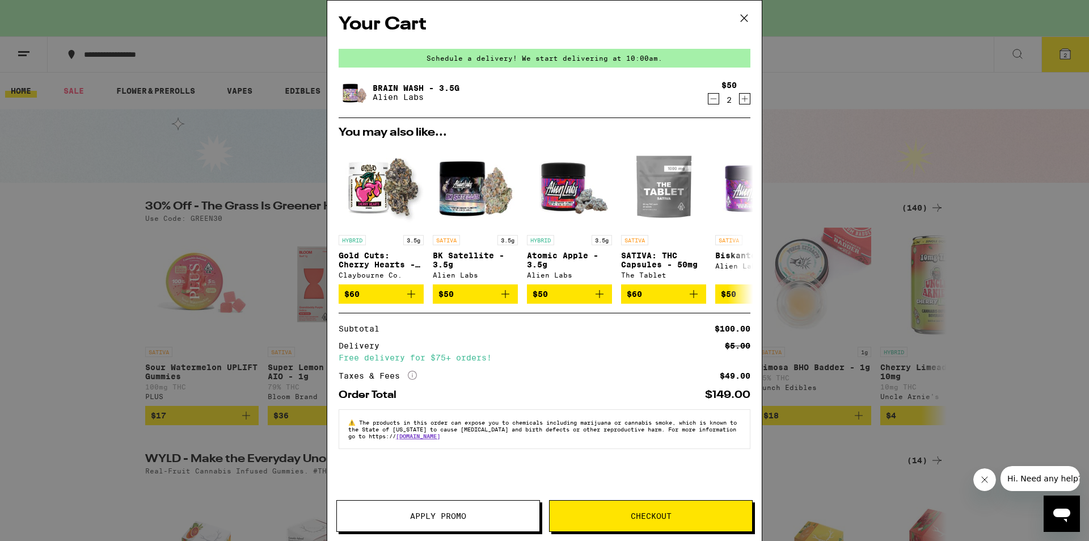
click at [378, 521] on button "Apply Promo" at bounding box center [438, 516] width 204 height 32
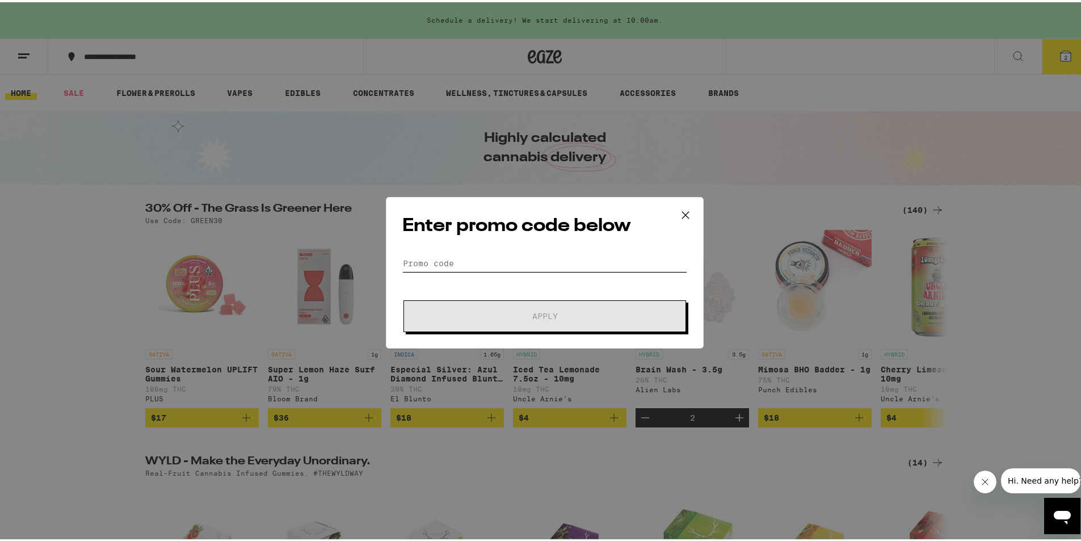
click at [404, 265] on input "Promo Code" at bounding box center [544, 260] width 285 height 17
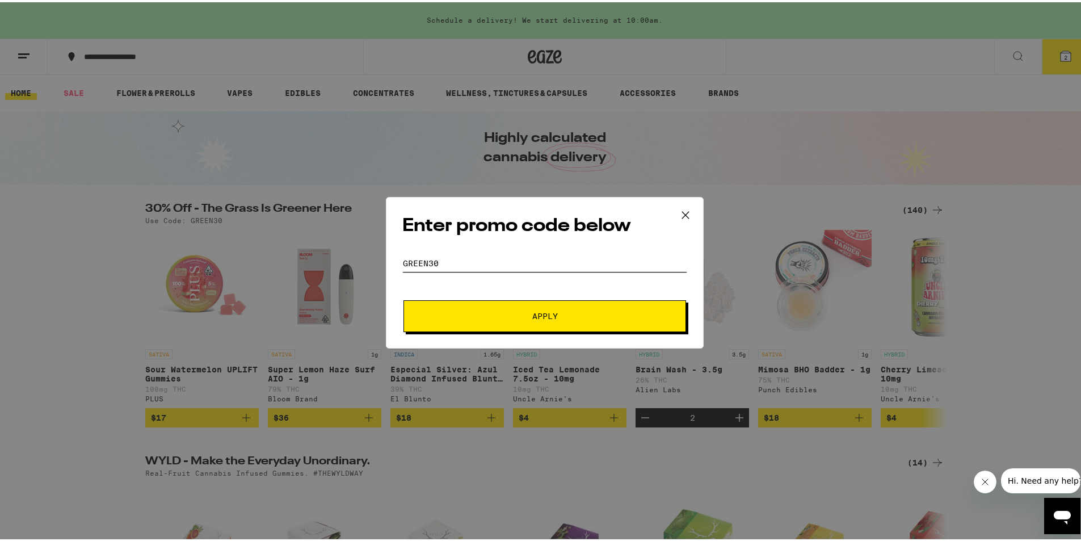
type input "GREEN30"
click at [442, 315] on span "Apply" at bounding box center [544, 314] width 204 height 8
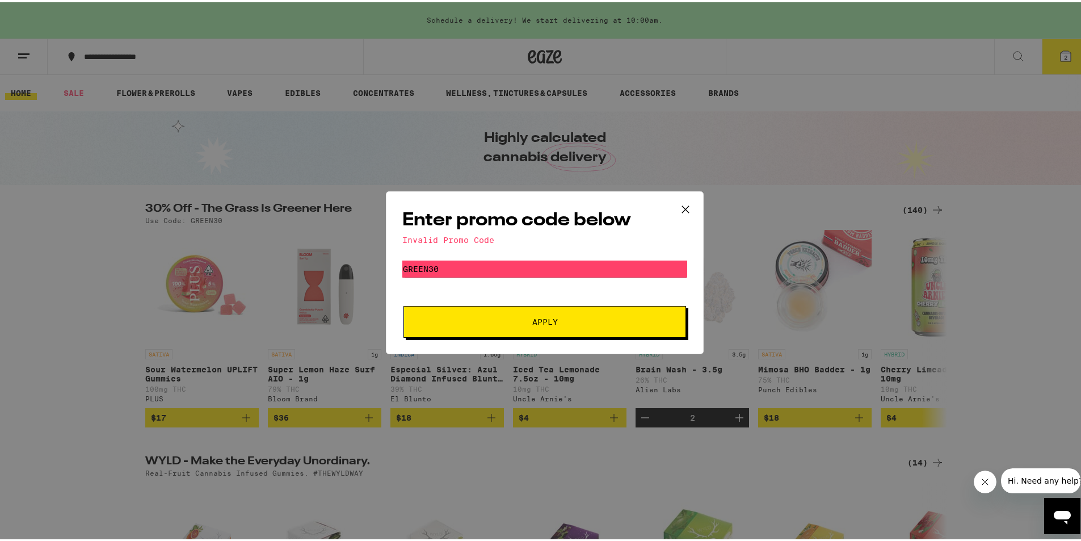
click at [679, 205] on icon at bounding box center [685, 207] width 17 height 17
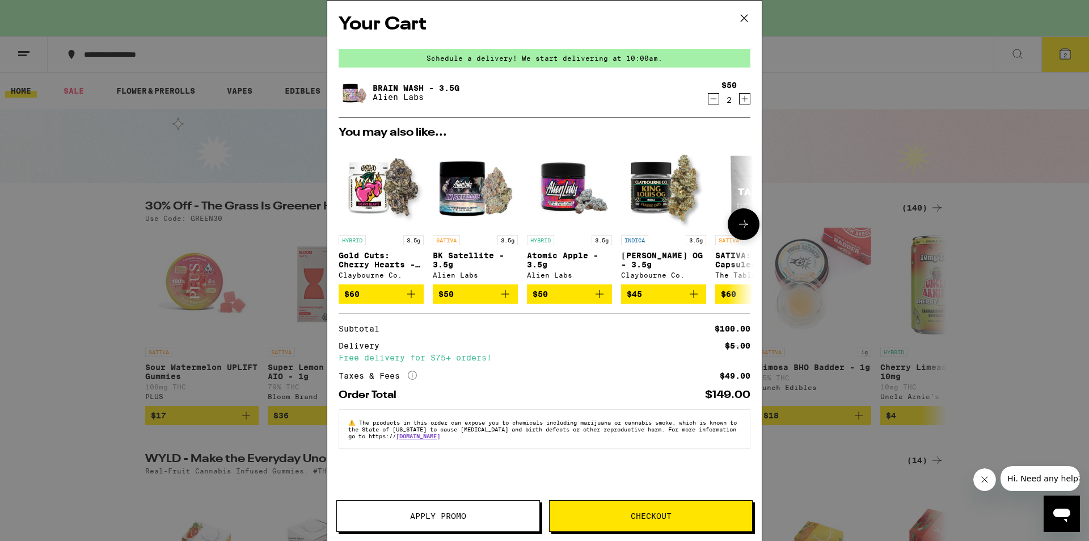
click at [670, 297] on span "$45" at bounding box center [664, 294] width 74 height 14
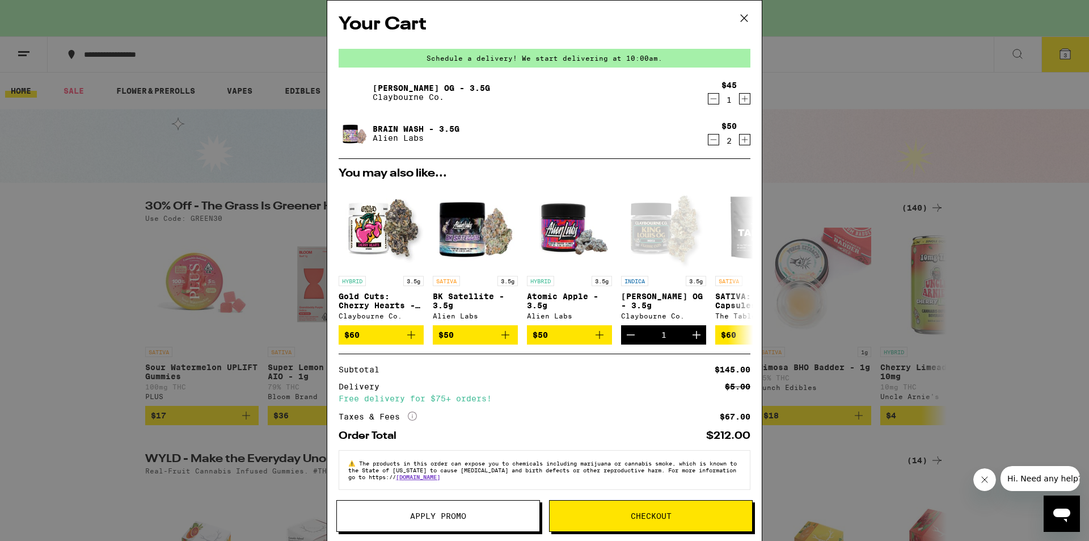
click at [709, 142] on icon "Decrement" at bounding box center [714, 140] width 10 height 14
click at [709, 97] on icon "Decrement" at bounding box center [714, 99] width 10 height 14
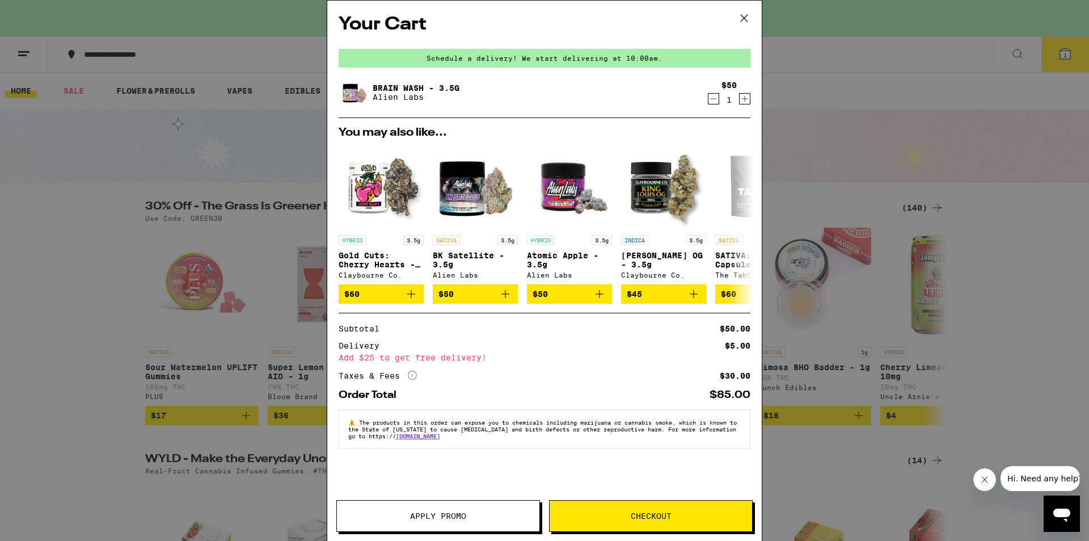
click at [743, 15] on icon at bounding box center [744, 18] width 17 height 17
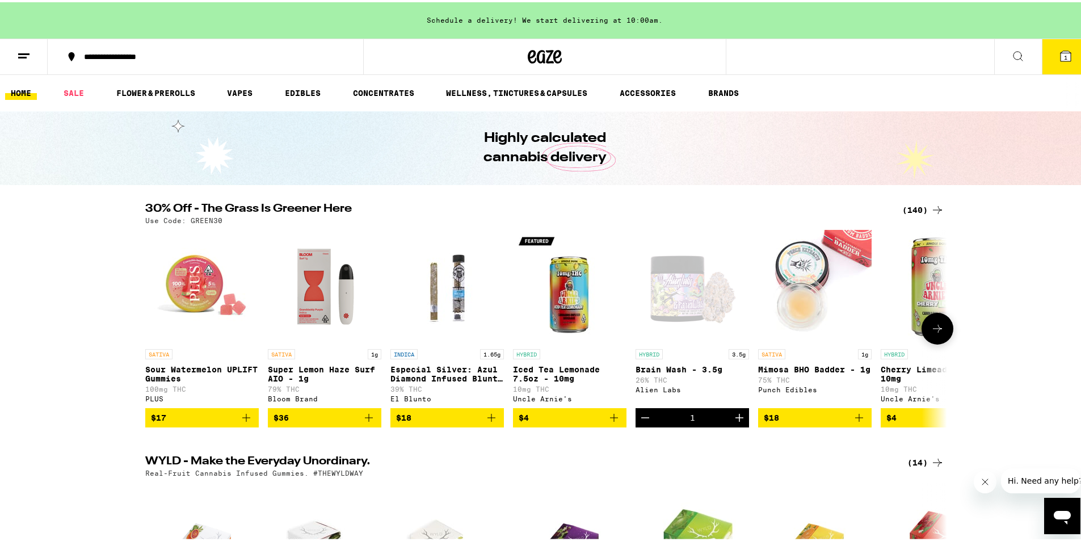
click at [638, 420] on icon "Decrement" at bounding box center [645, 415] width 14 height 14
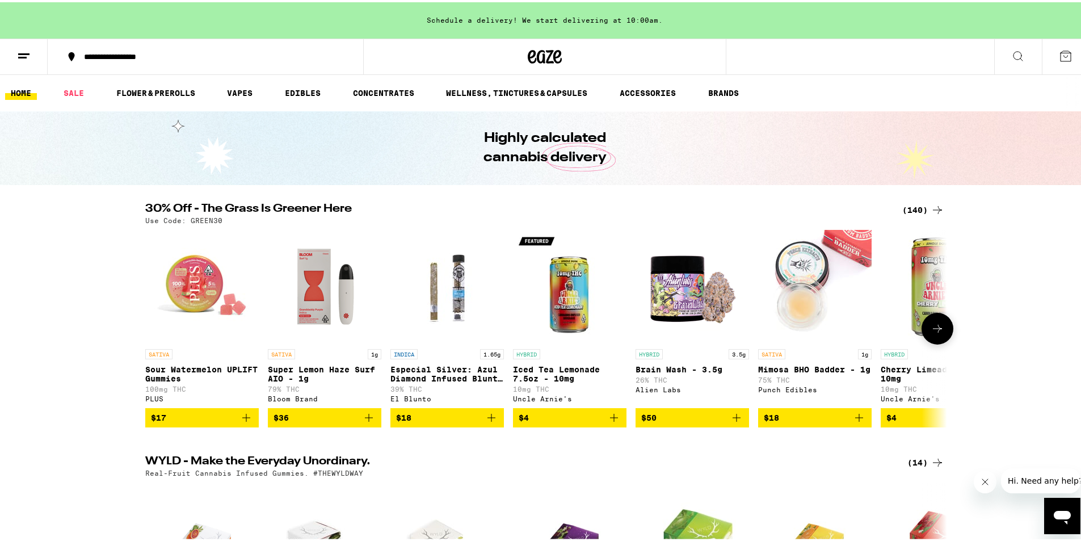
click at [688, 302] on img "Open page for Brain Wash - 3.5g from Alien Labs" at bounding box center [691, 283] width 113 height 113
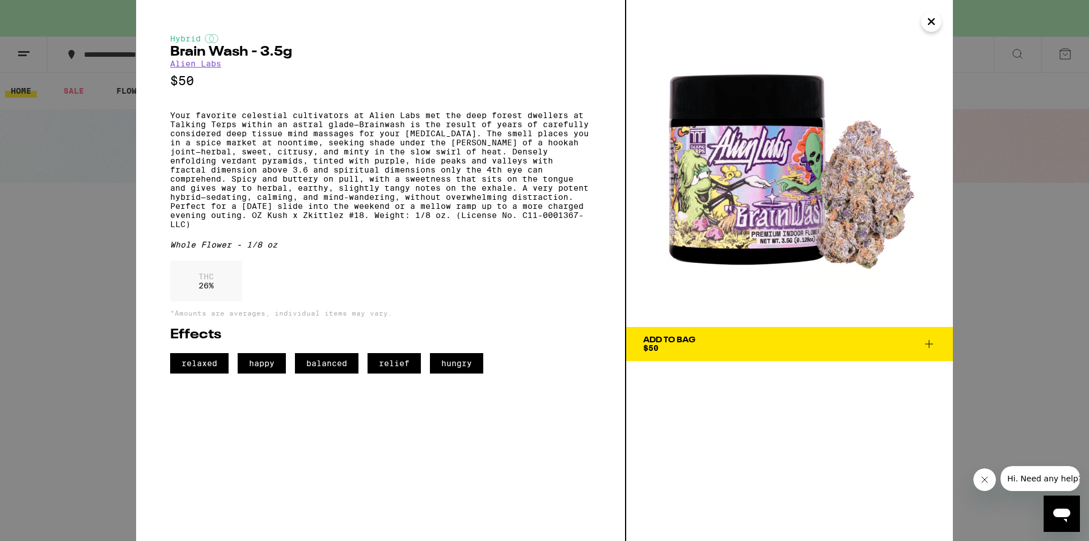
click at [931, 342] on icon at bounding box center [929, 344] width 14 height 14
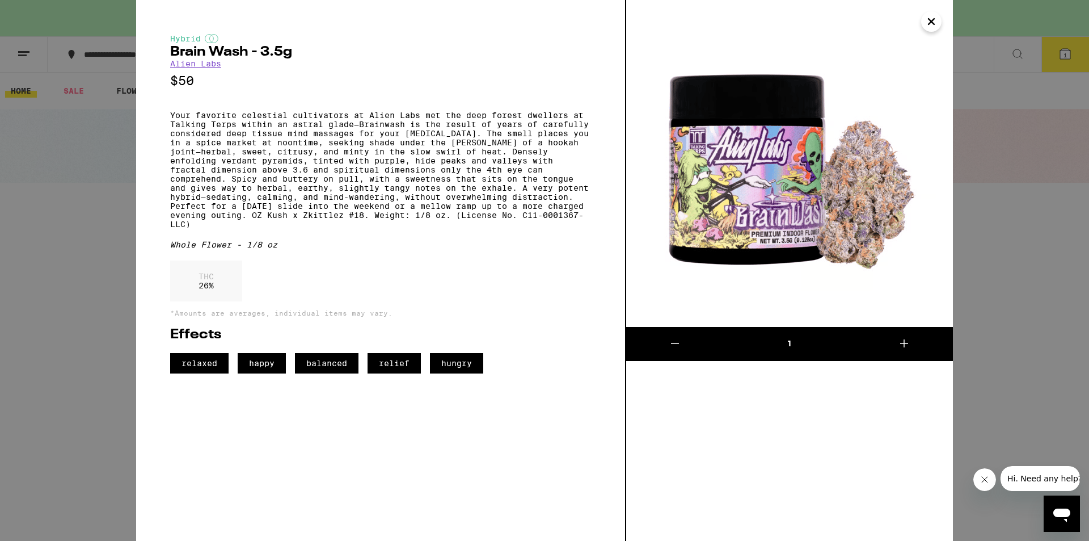
click at [927, 22] on icon "Close" at bounding box center [932, 21] width 14 height 17
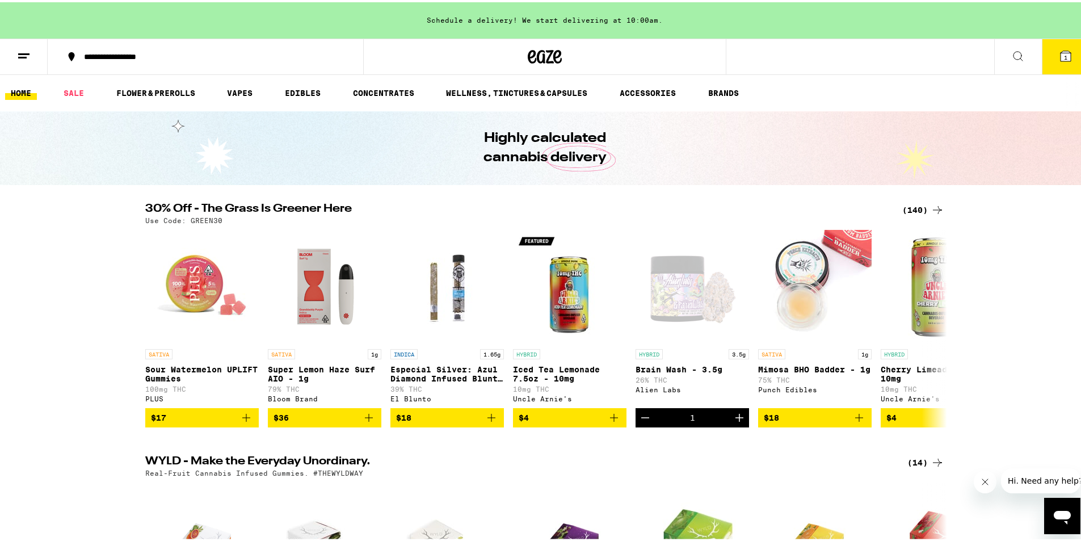
click at [188, 217] on p "Use Code: GREEN30" at bounding box center [183, 217] width 77 height 7
click at [1058, 55] on icon at bounding box center [1065, 54] width 14 height 14
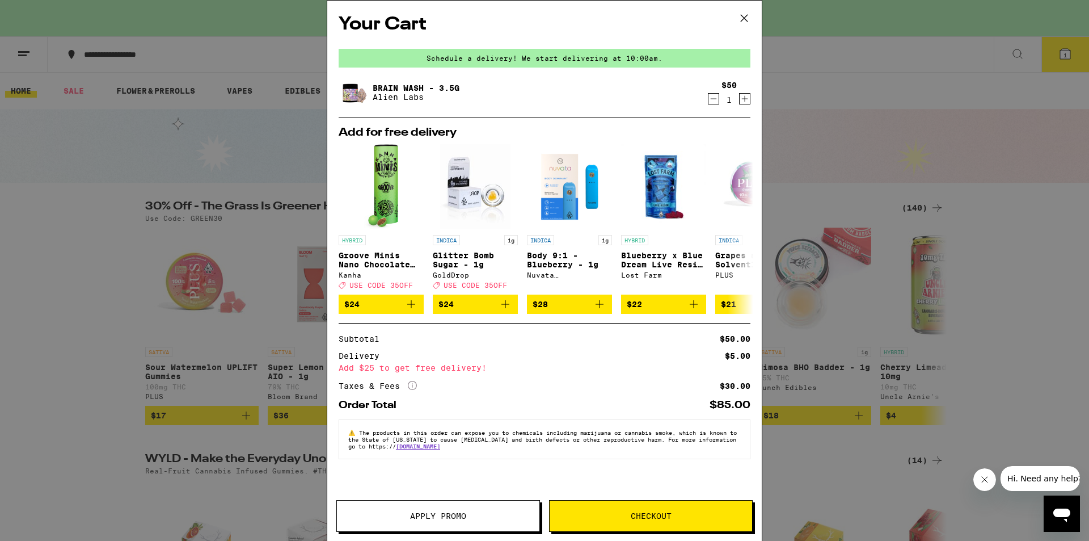
click at [740, 99] on icon "Increment" at bounding box center [745, 99] width 10 height 14
click at [644, 513] on span "Checkout" at bounding box center [651, 516] width 41 height 8
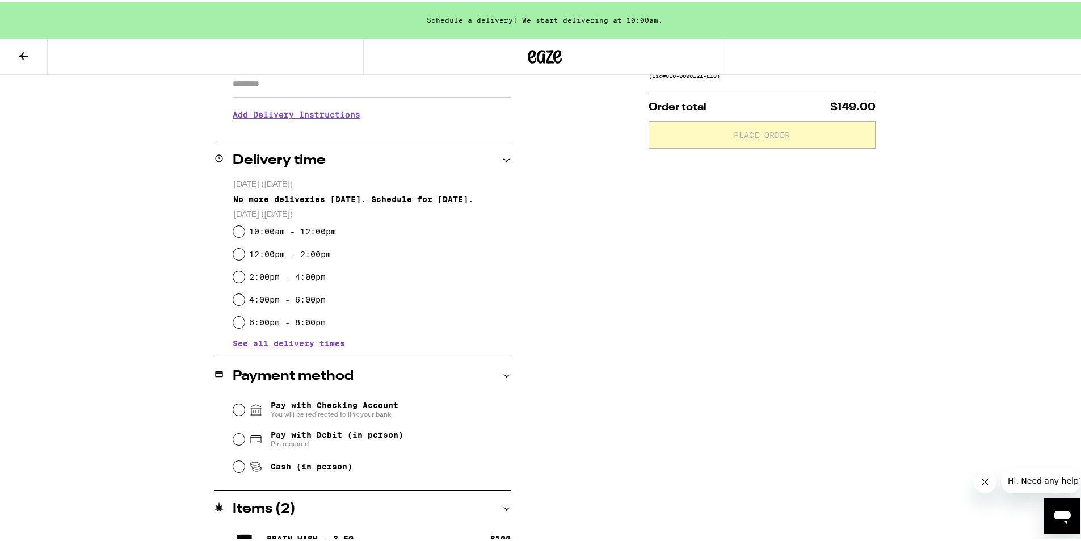
scroll to position [225, 0]
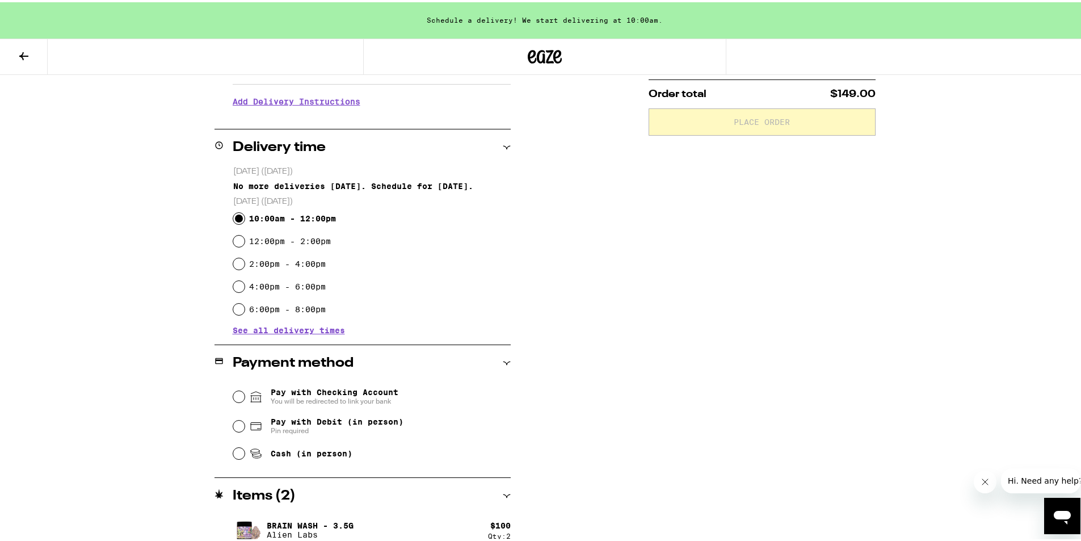
click at [236, 215] on input "10:00am - 12:00pm" at bounding box center [238, 215] width 11 height 11
radio input "true"
click at [233, 428] on input "Pay with Debit (in person) Pin required" at bounding box center [238, 423] width 11 height 11
radio input "true"
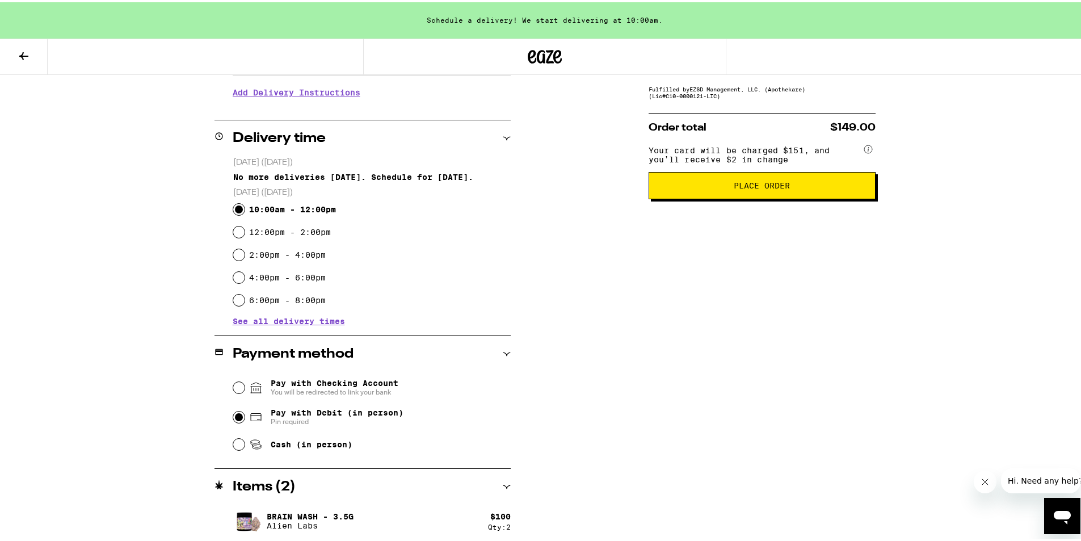
scroll to position [238, 0]
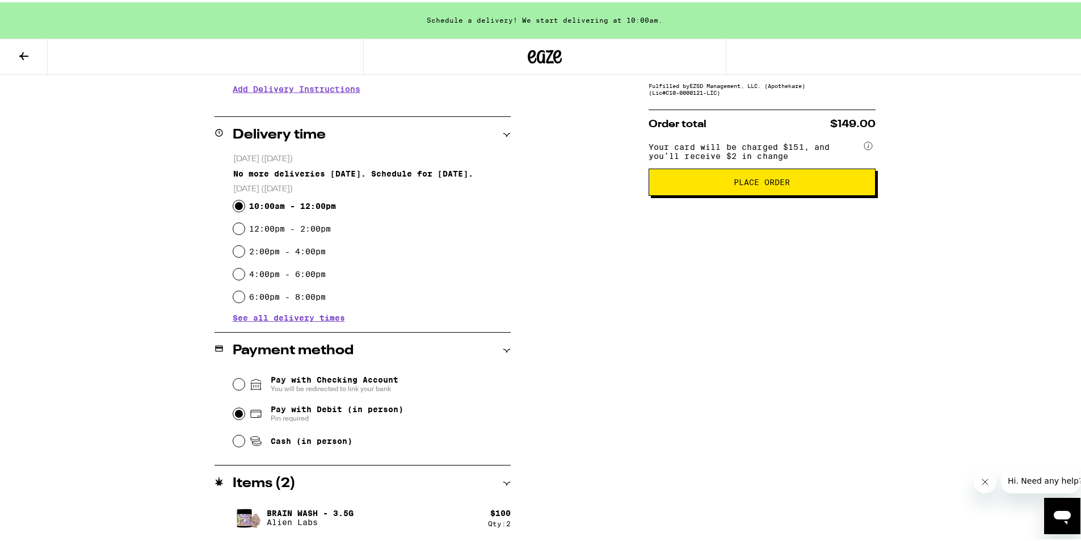
click at [776, 193] on button "Place Order" at bounding box center [761, 179] width 227 height 27
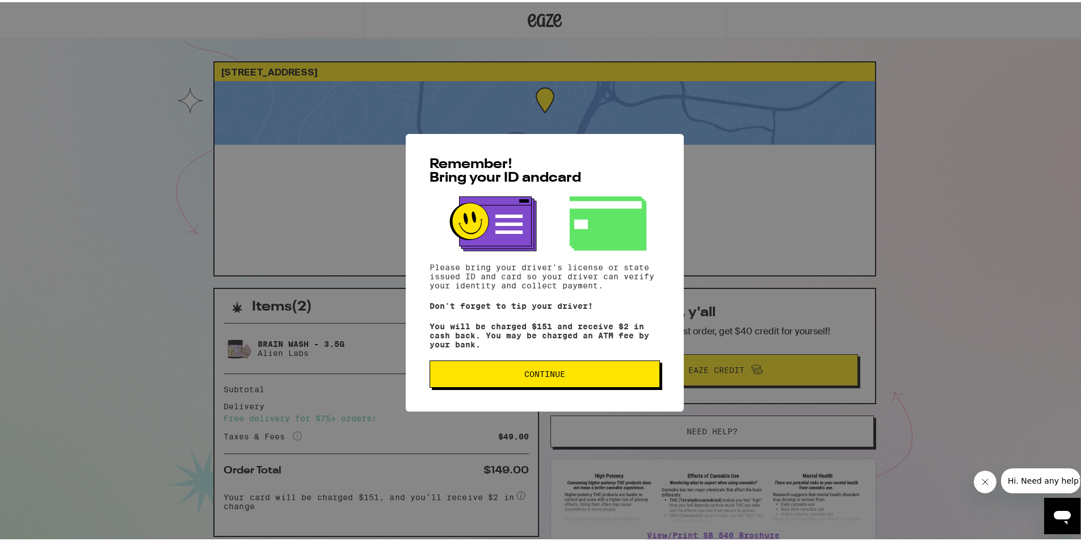
click at [580, 368] on button "Continue" at bounding box center [544, 371] width 230 height 27
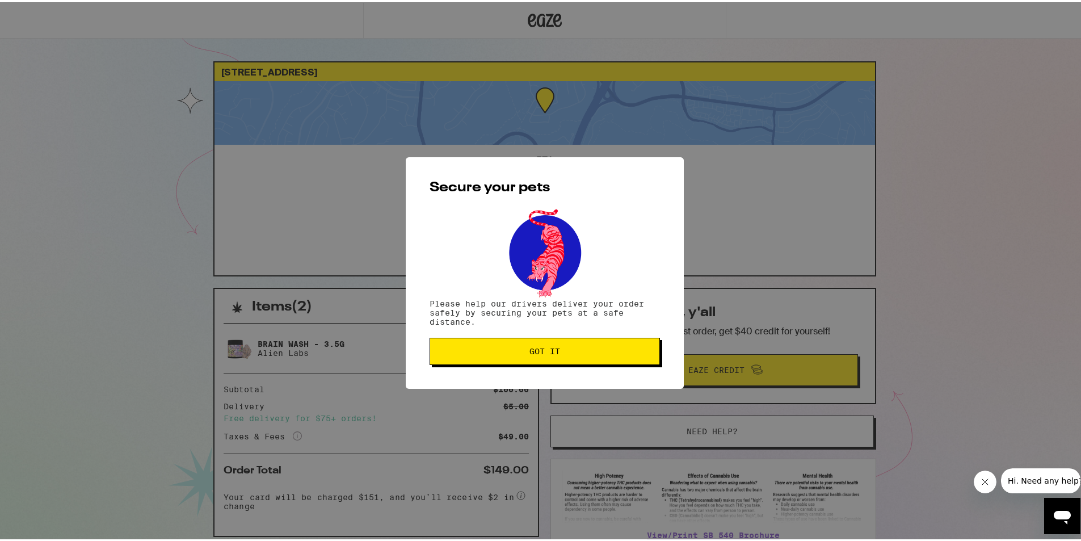
click at [568, 348] on span "Got it" at bounding box center [544, 349] width 211 height 8
